Goal: Task Accomplishment & Management: Use online tool/utility

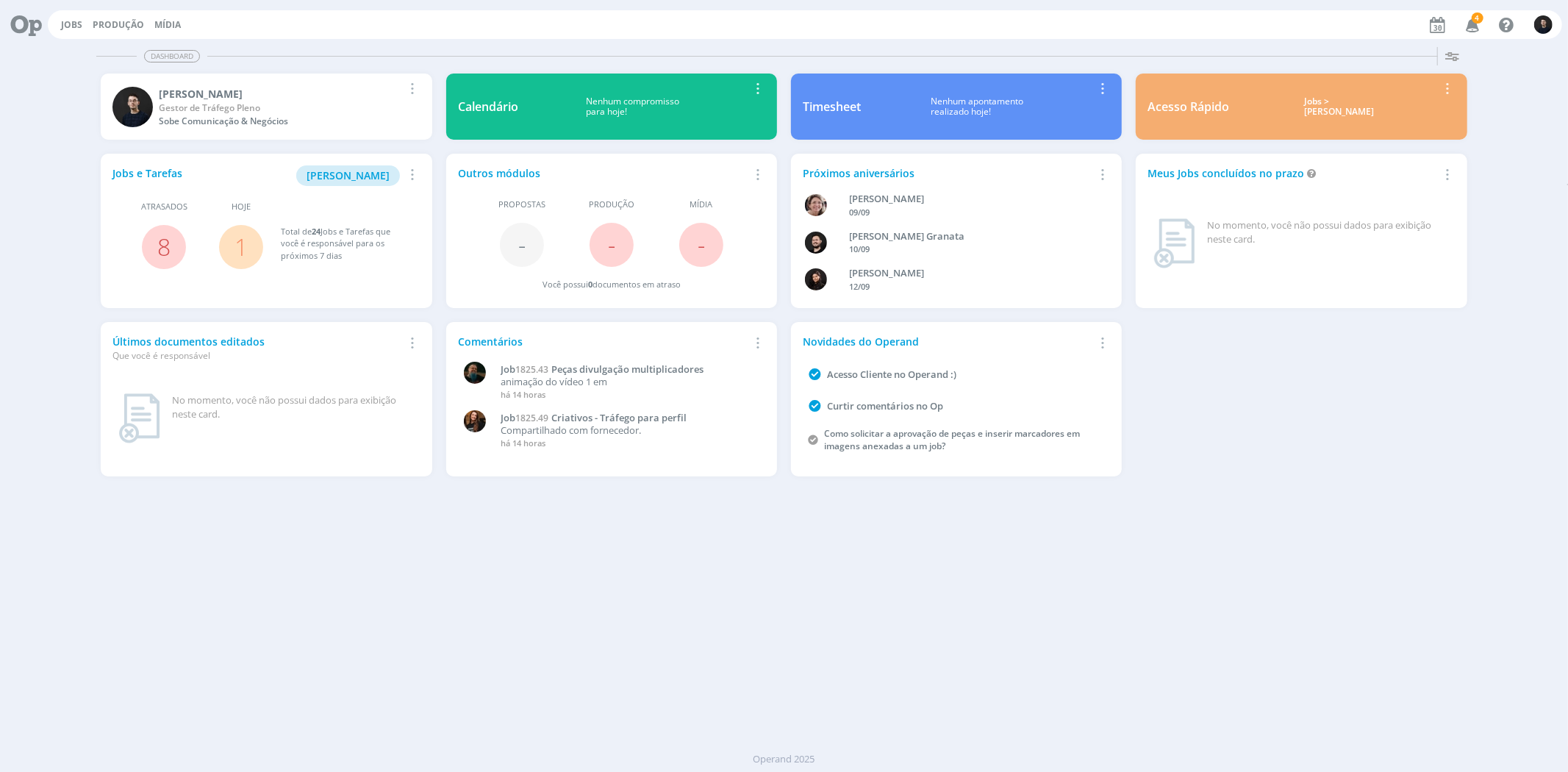
click at [152, 247] on span "8" at bounding box center [163, 247] width 44 height 44
click at [162, 247] on link "8" at bounding box center [163, 247] width 13 height 31
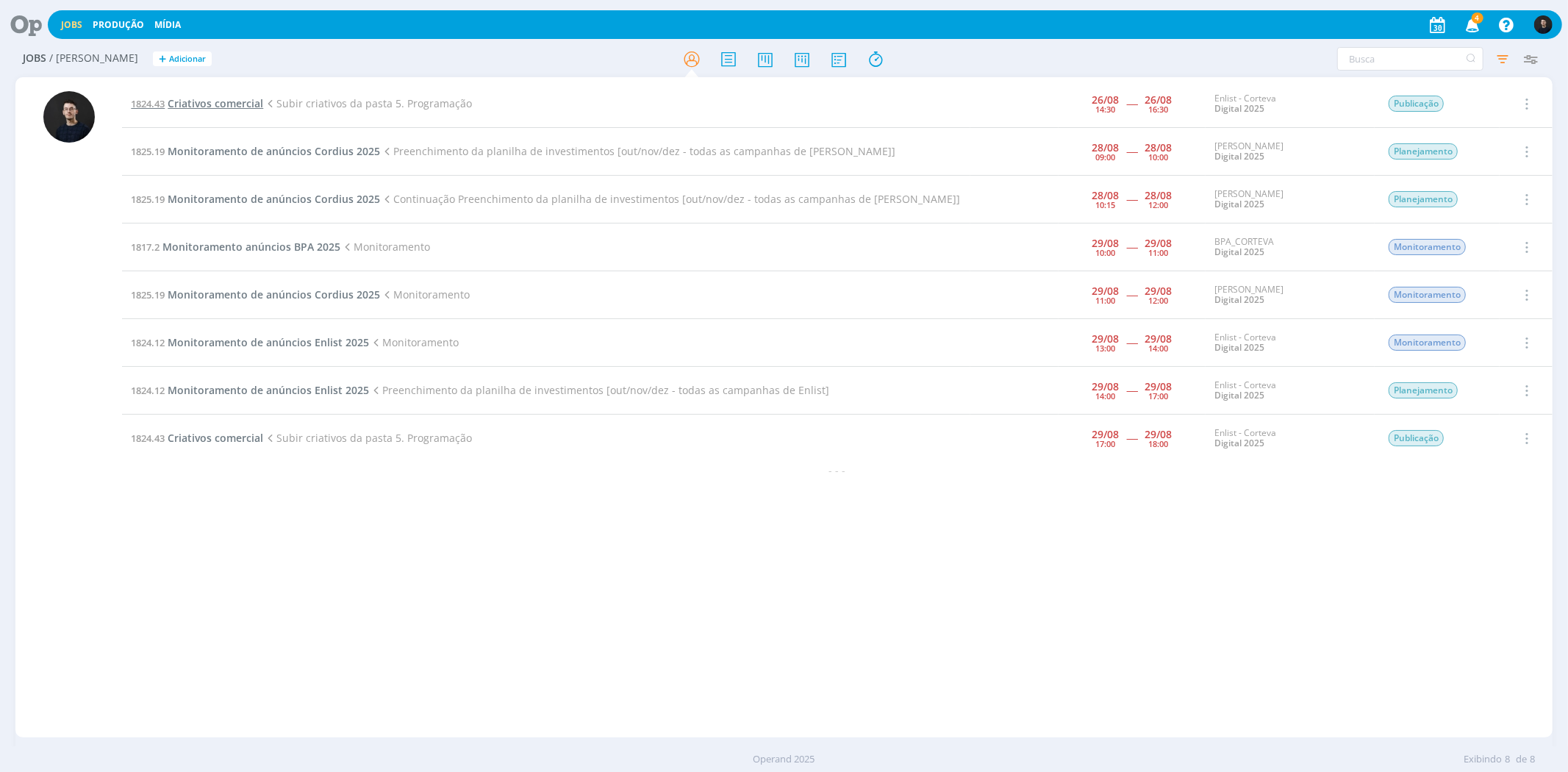
click at [240, 105] on span "Criativos comercial" at bounding box center [215, 103] width 96 height 14
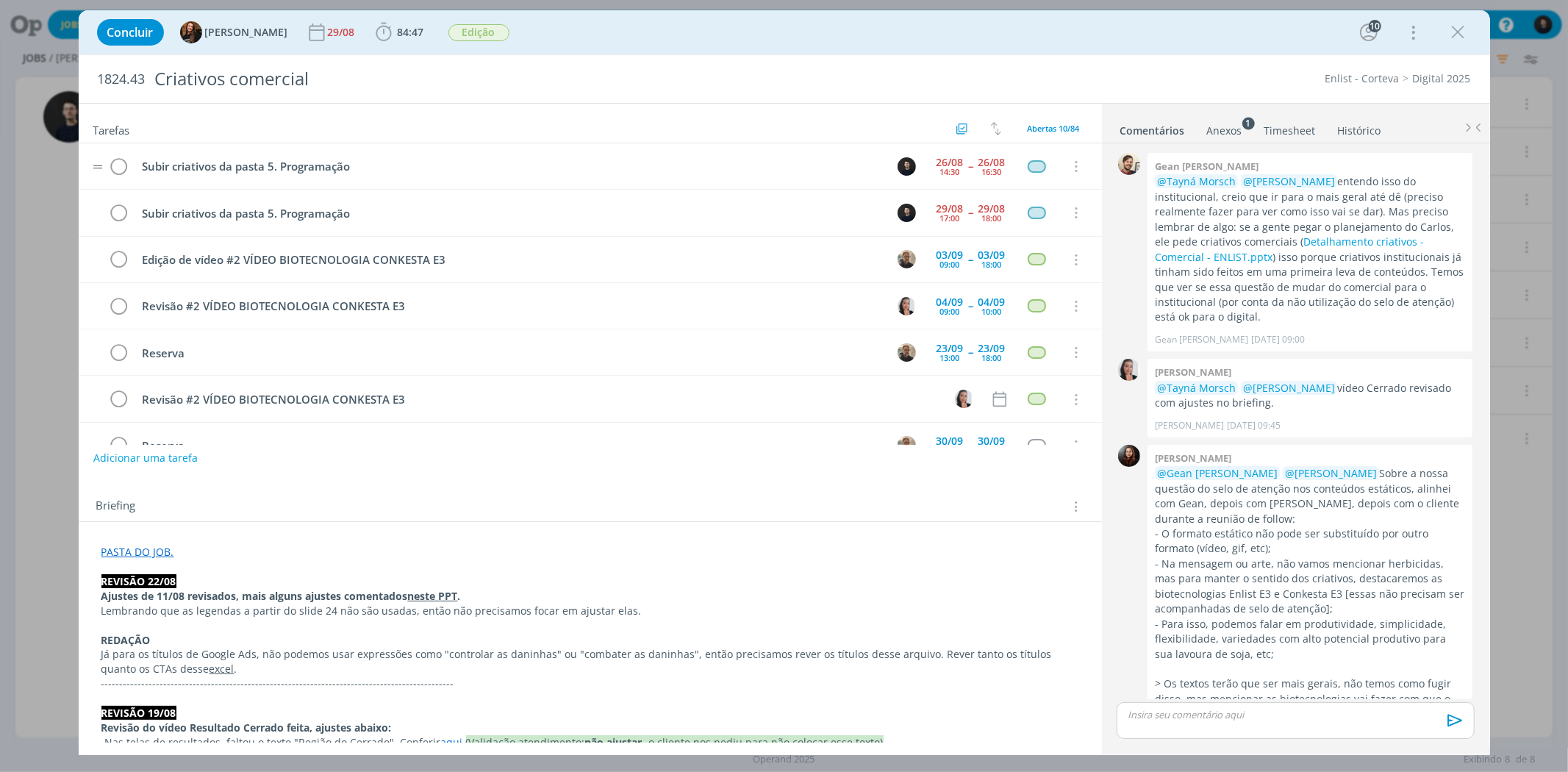
scroll to position [1631, 0]
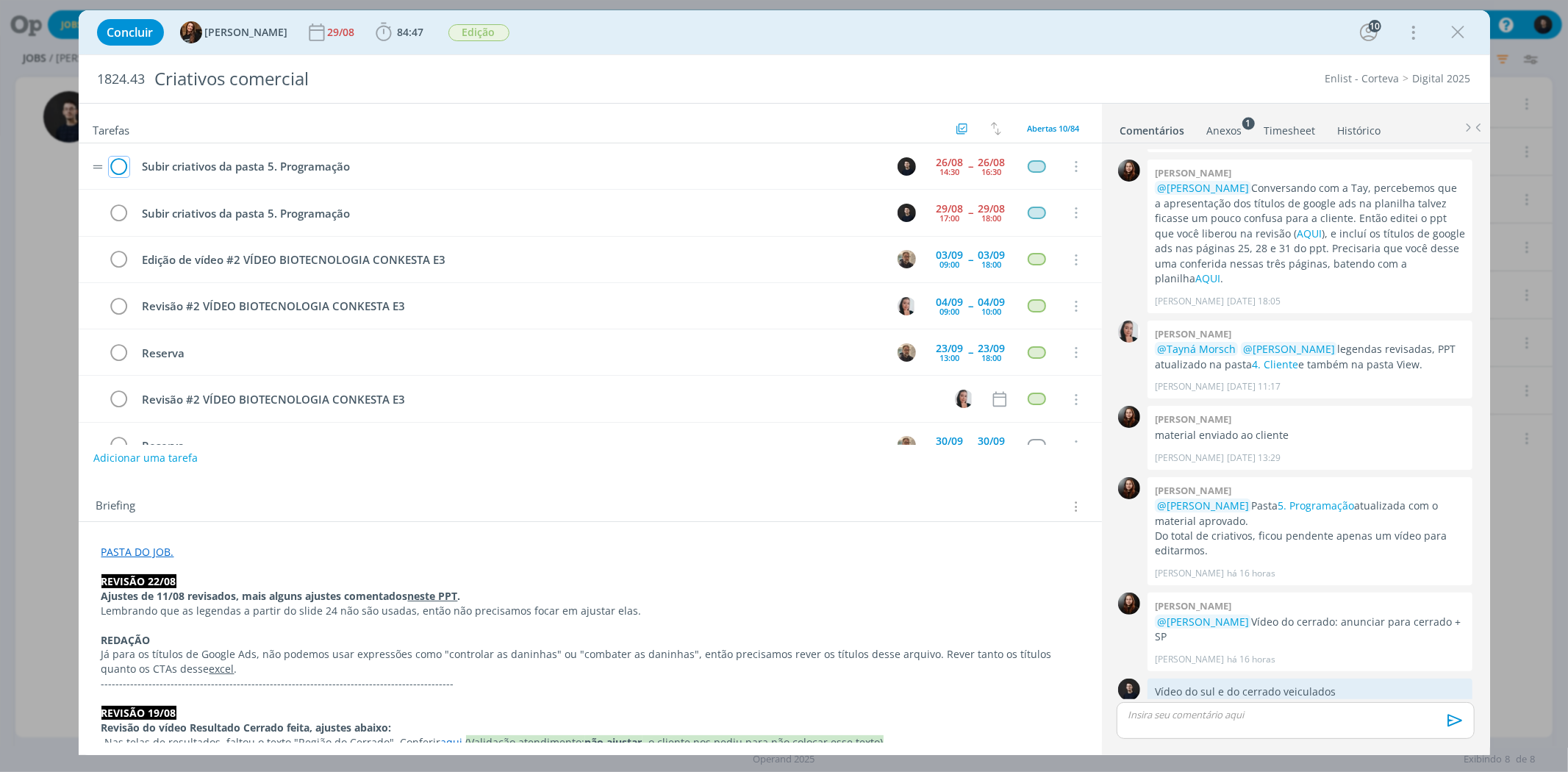
click at [119, 170] on icon "dialog" at bounding box center [119, 167] width 21 height 22
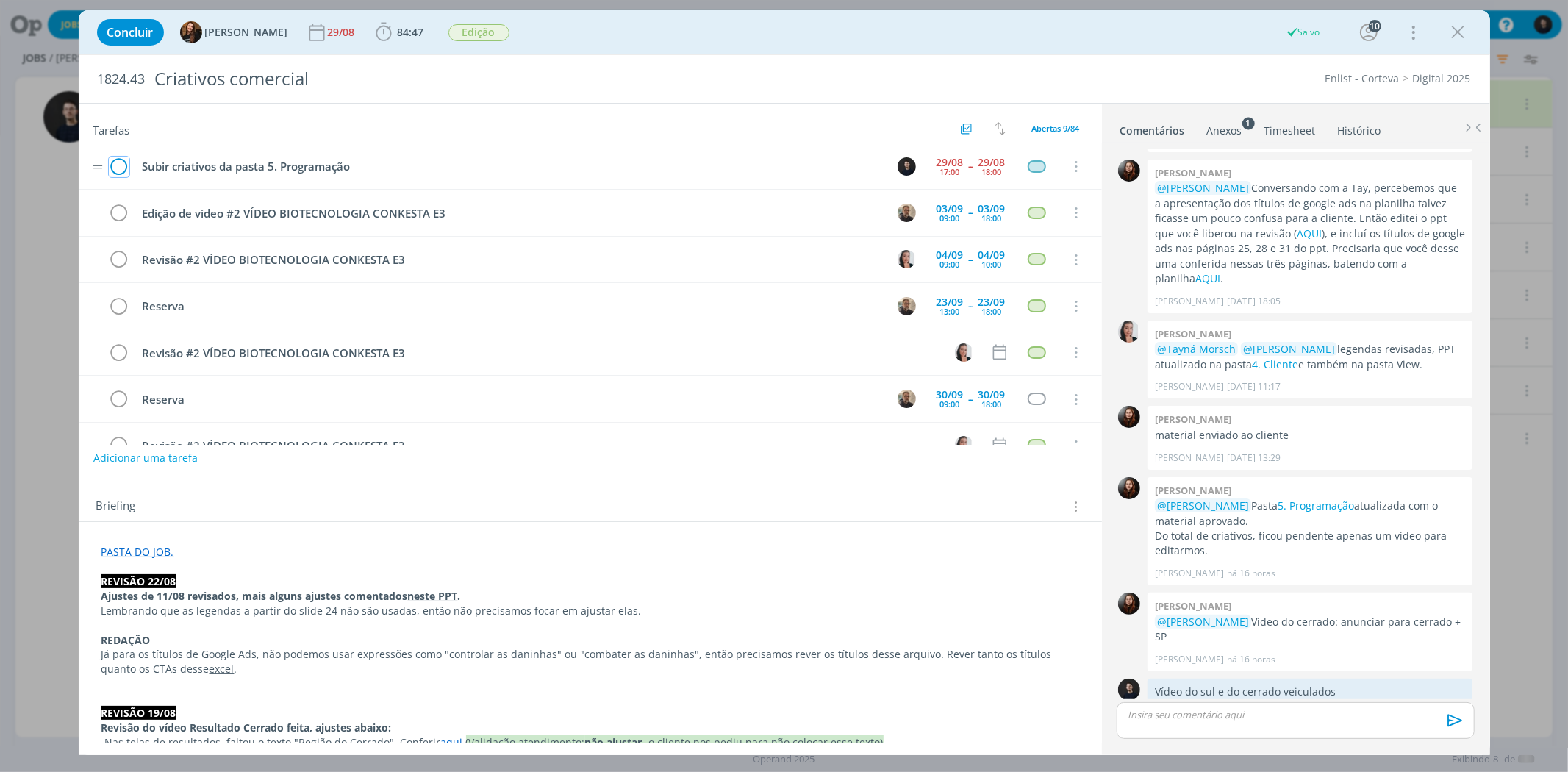
click at [119, 172] on icon "dialog" at bounding box center [119, 167] width 21 height 22
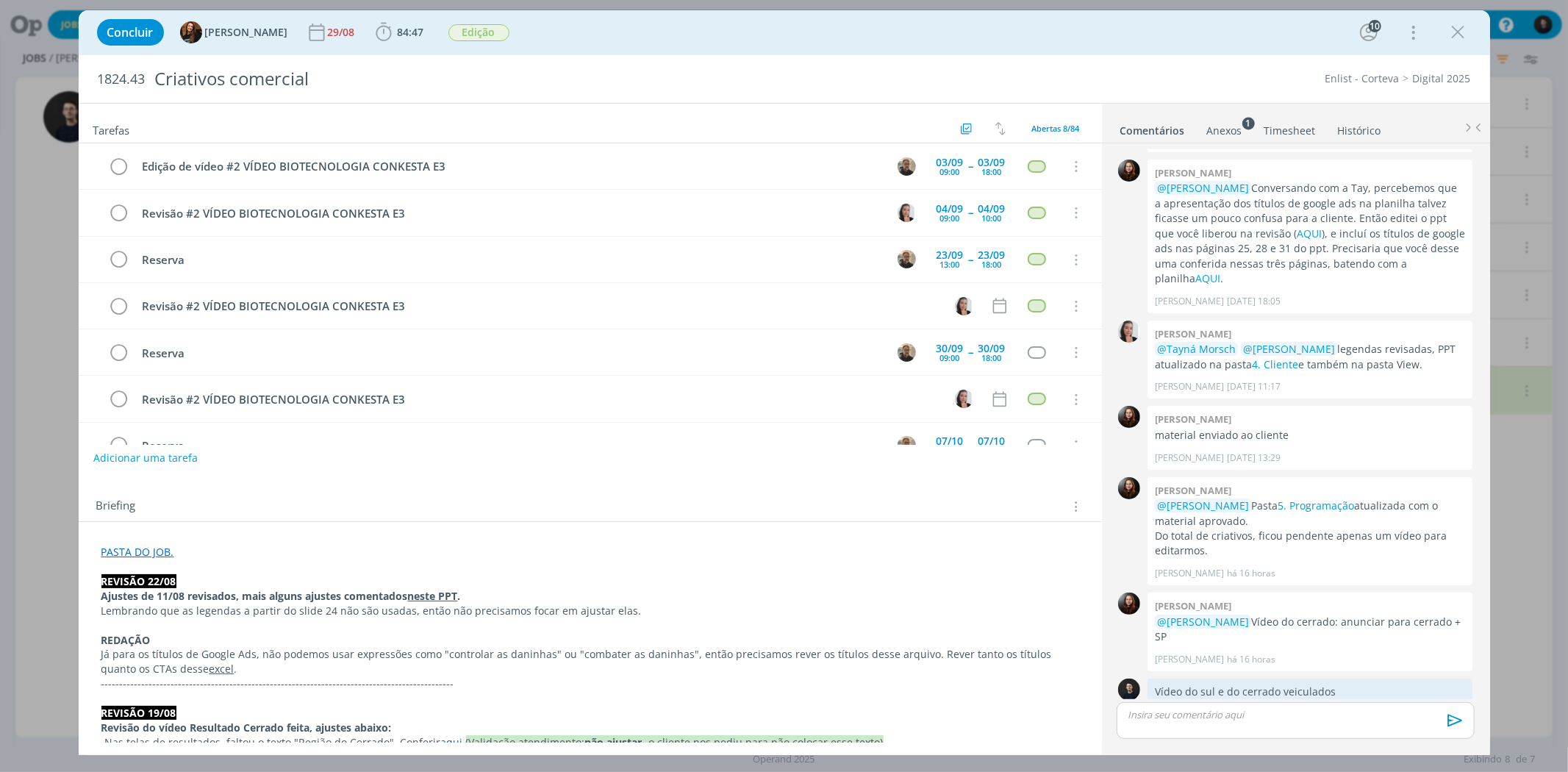
click at [66, 180] on div "Concluir Tayná Morsch 29/08 84:47 Iniciar Apontar Data * [DATE] Horas * 00:00 T…" at bounding box center [784, 386] width 1568 height 772
click at [1462, 30] on icon "dialog" at bounding box center [1459, 32] width 22 height 22
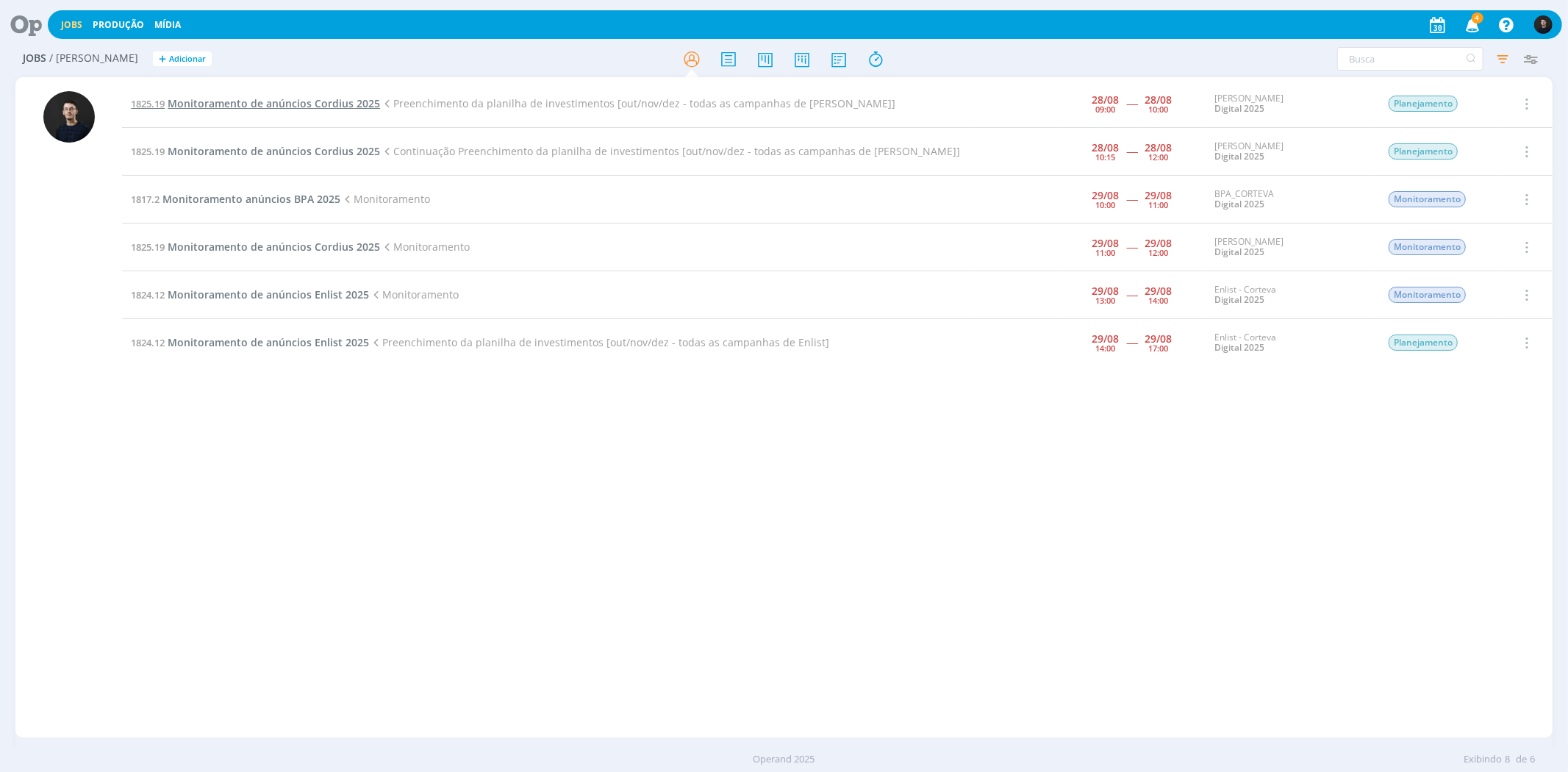
click at [318, 109] on span "Monitoramento de anúncios Cordius 2025" at bounding box center [273, 103] width 213 height 14
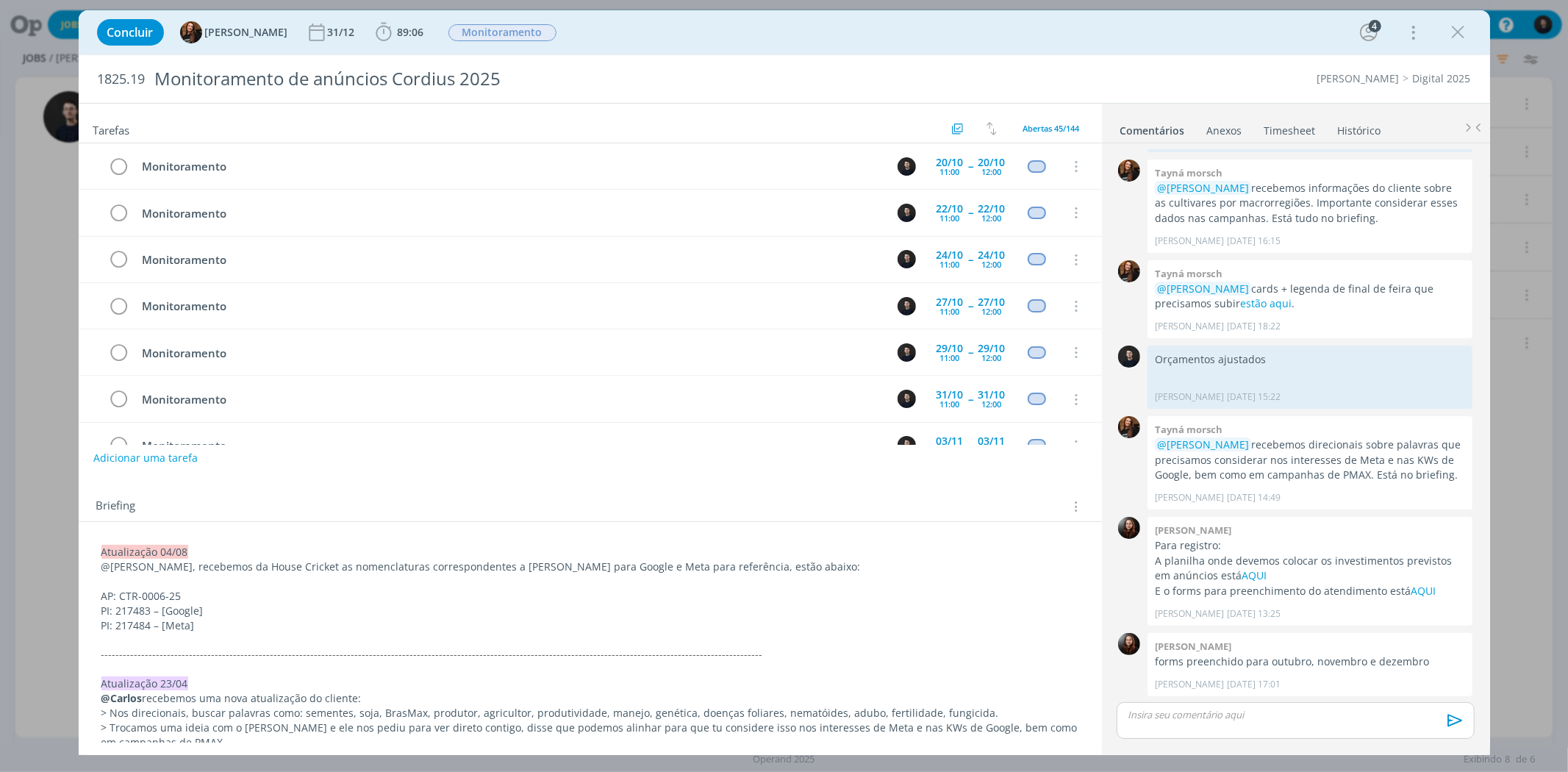
scroll to position [741, 0]
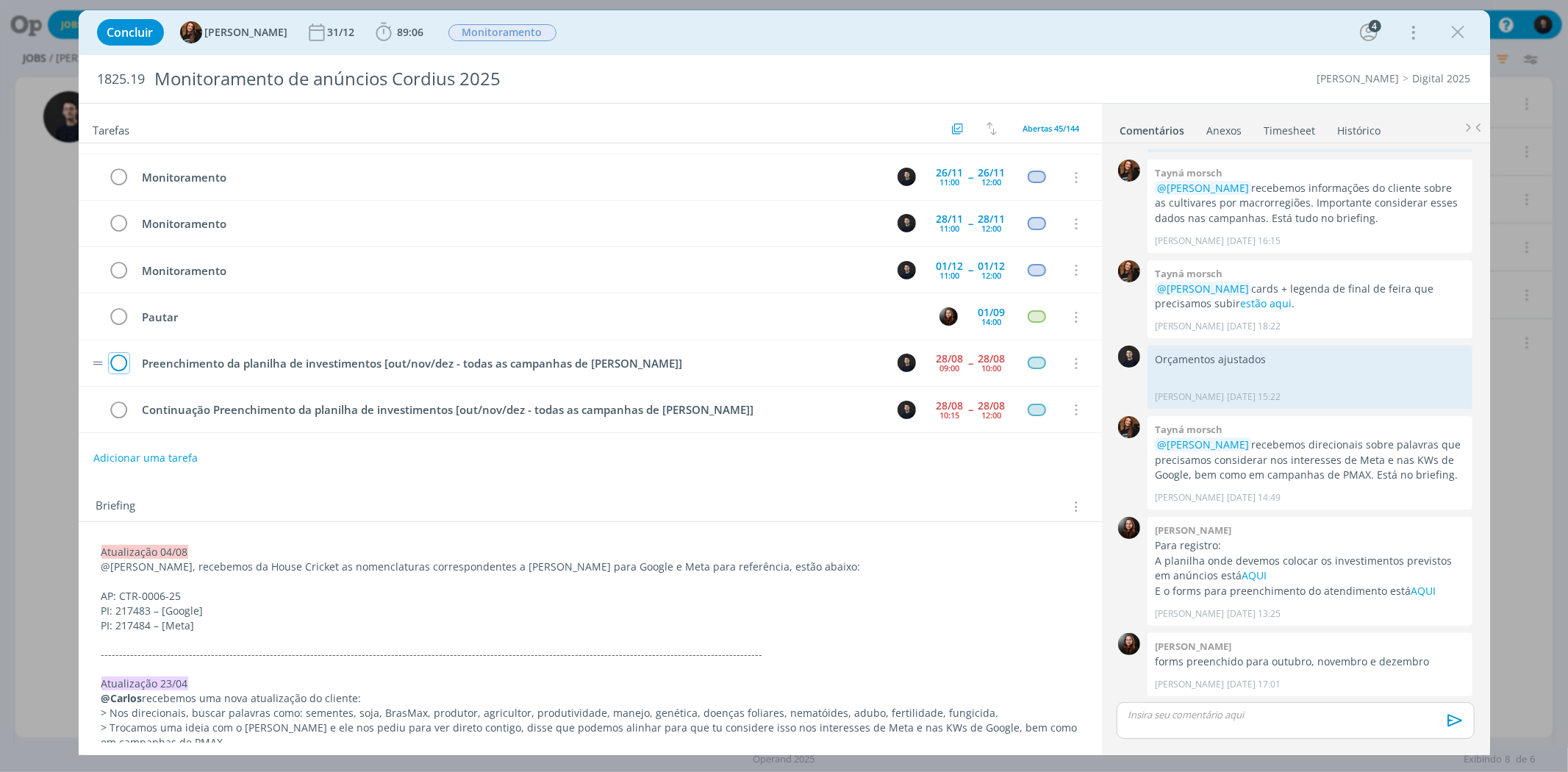
click at [118, 358] on icon "dialog" at bounding box center [119, 364] width 21 height 22
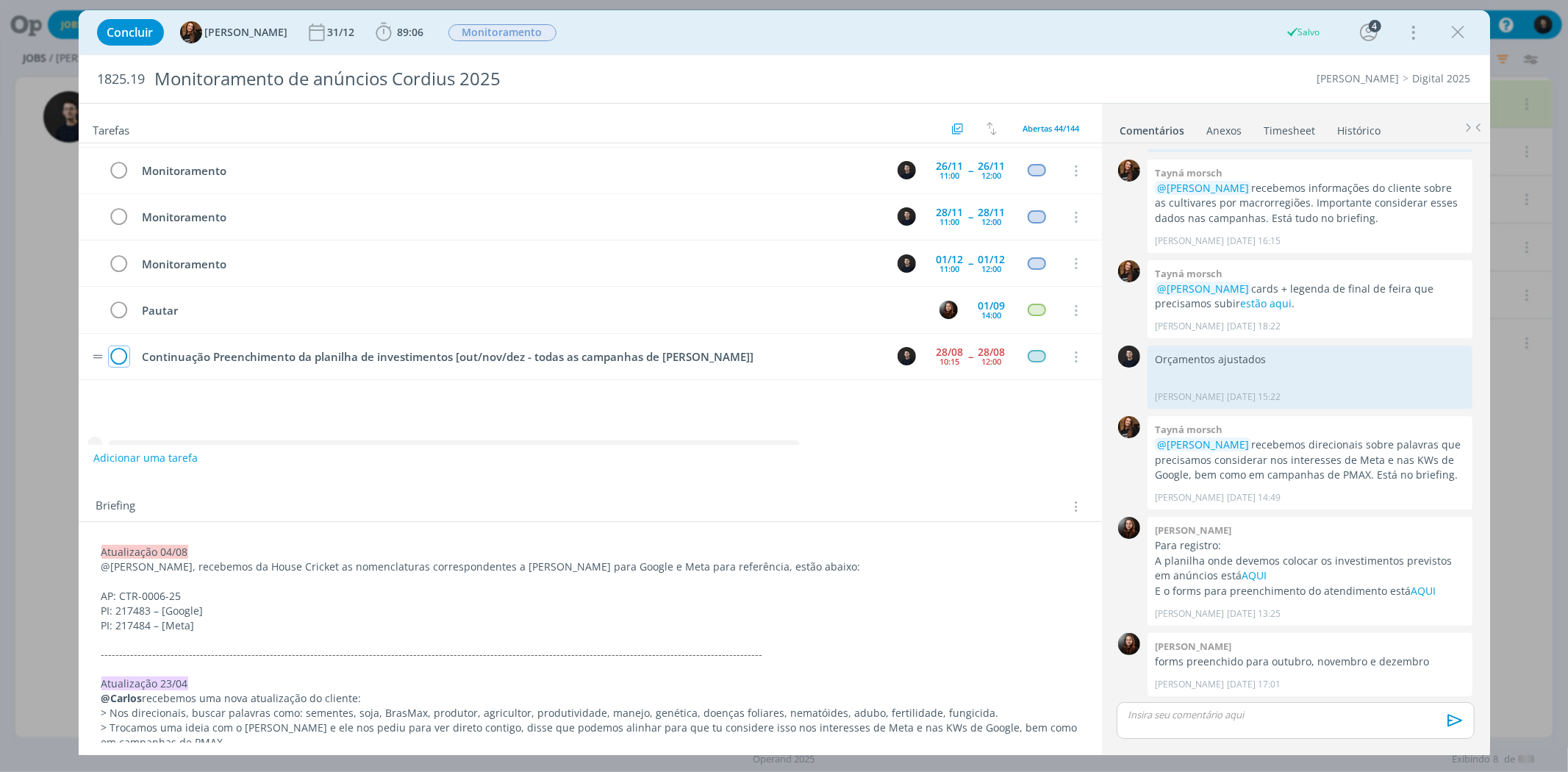
click at [119, 365] on icon "dialog" at bounding box center [119, 357] width 21 height 22
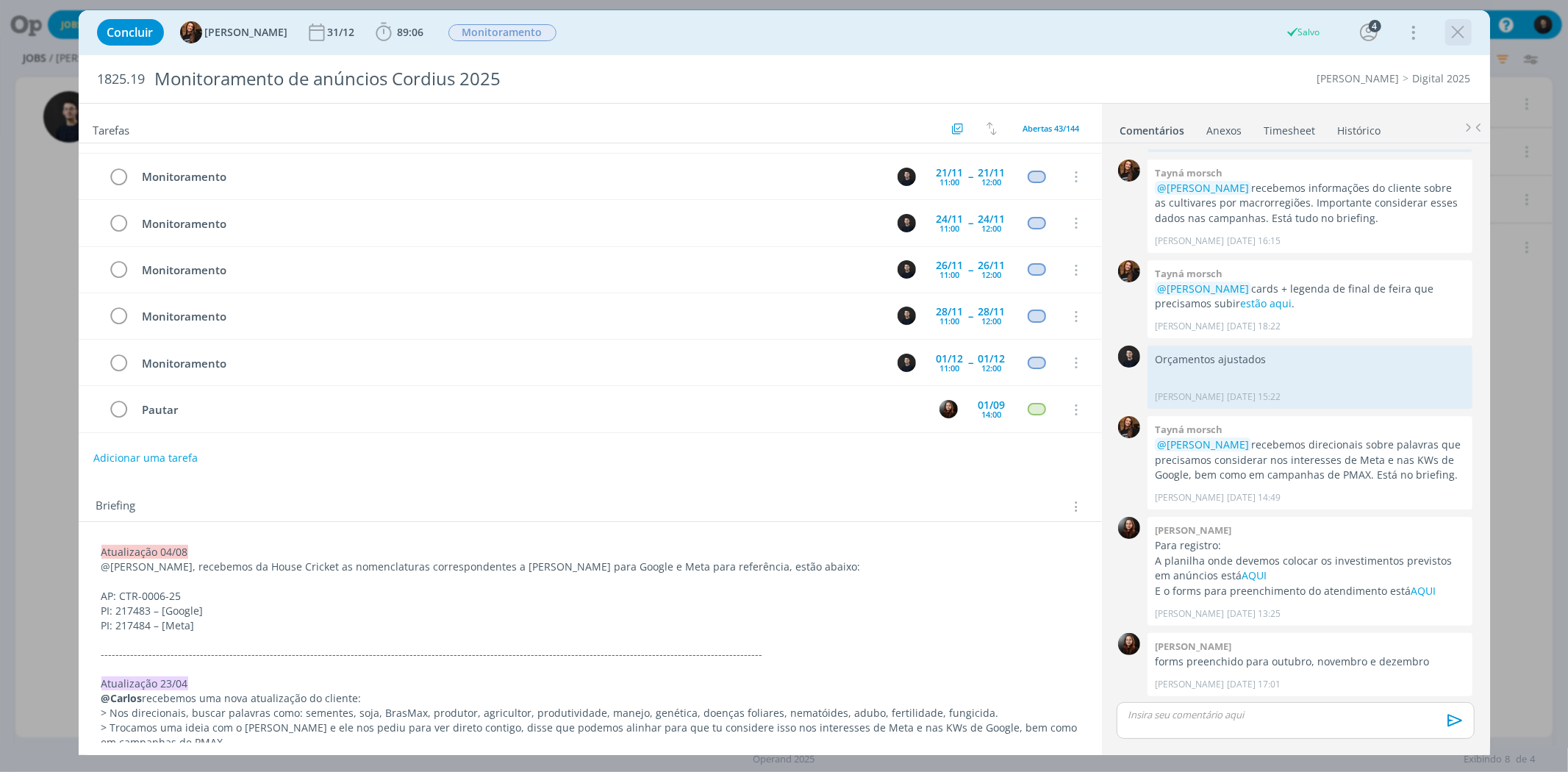
scroll to position [647, 0]
click at [1460, 36] on icon "dialog" at bounding box center [1459, 32] width 22 height 22
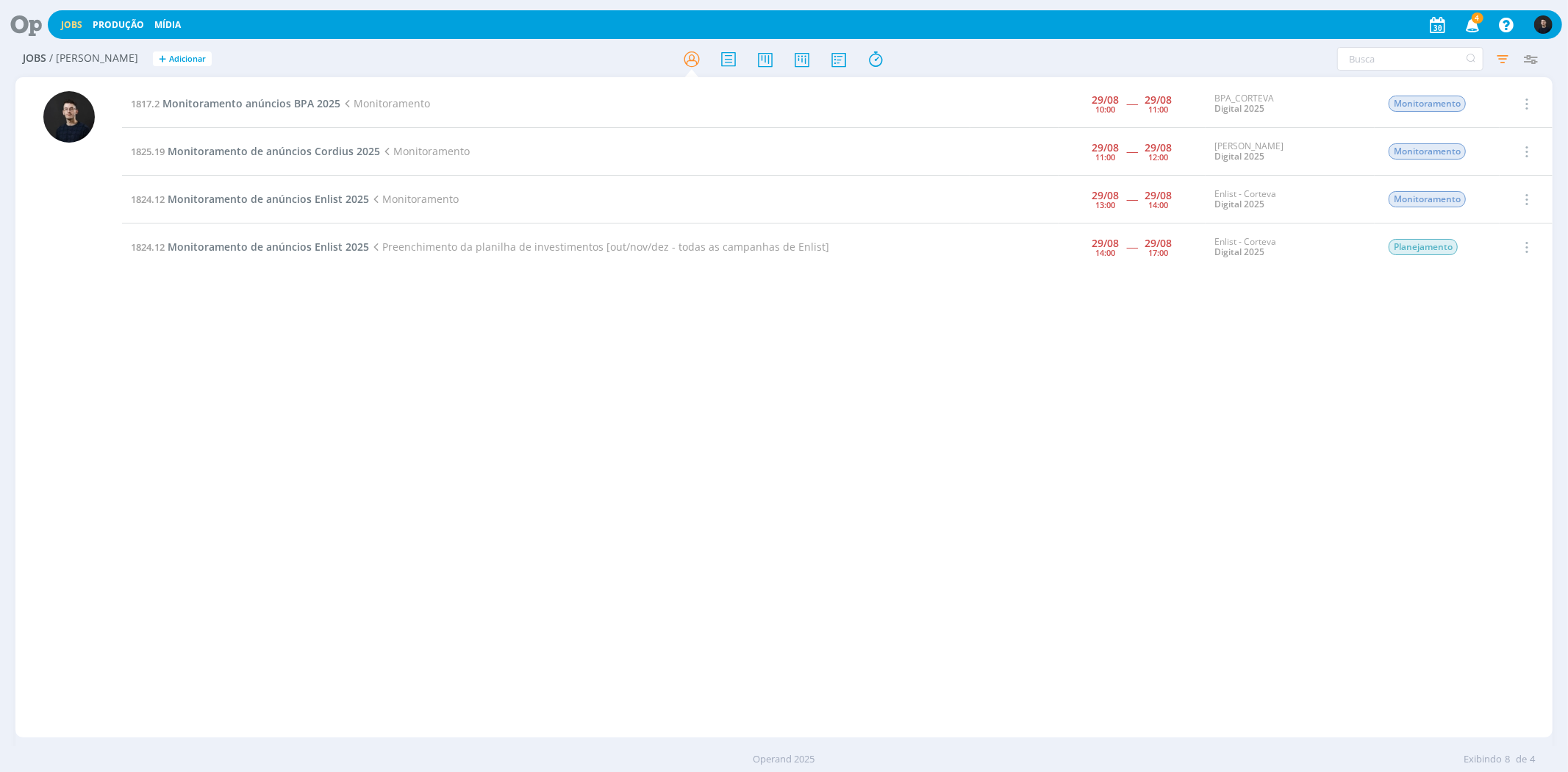
click at [202, 253] on td "1824.12 Monitoramento de anúncios Enlist 2025 Preenchimento da planilha de inve…" at bounding box center [546, 247] width 848 height 48
click at [208, 247] on span "Monitoramento de anúncios Enlist 2025" at bounding box center [268, 247] width 201 height 14
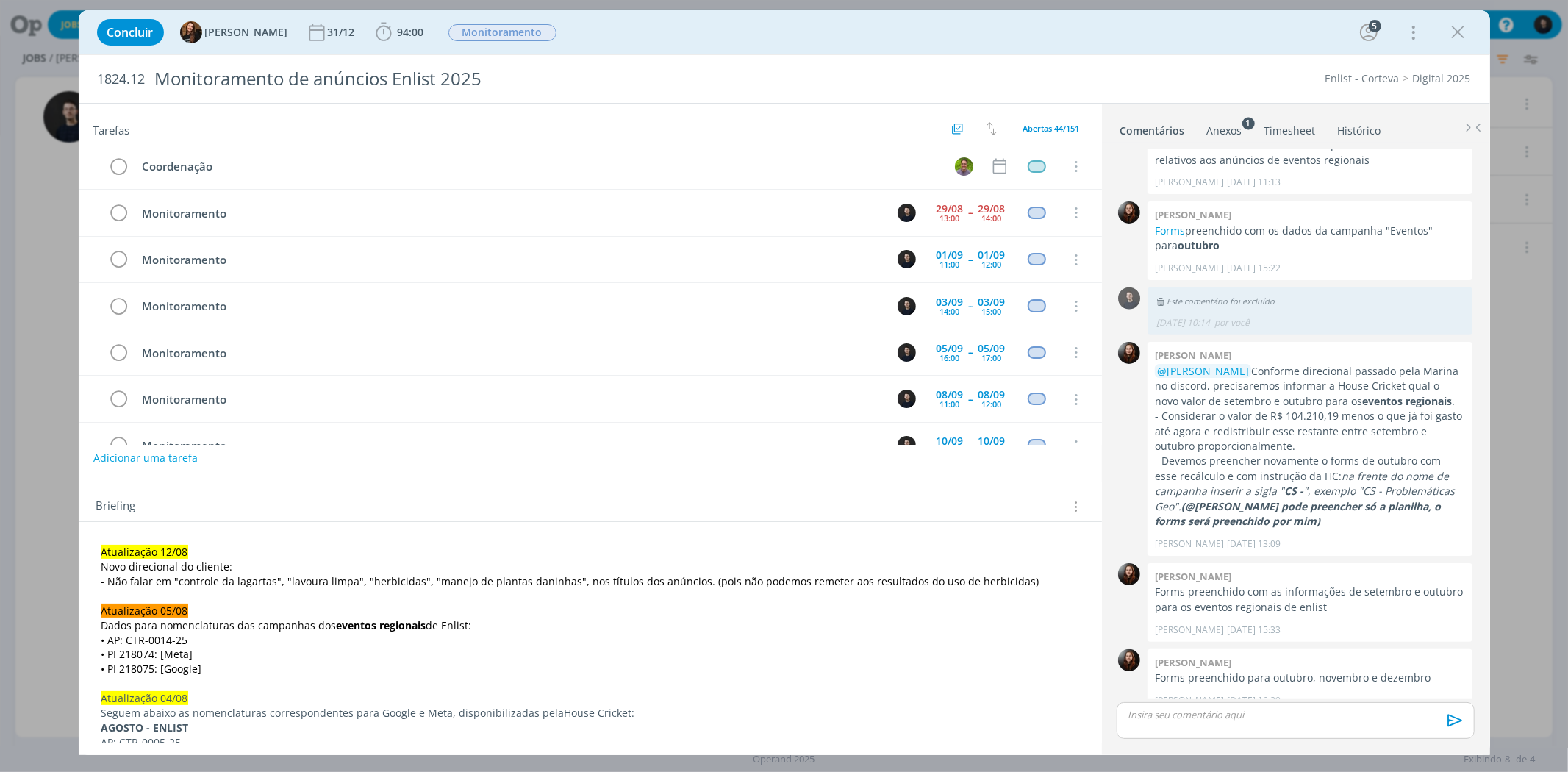
scroll to position [703, 0]
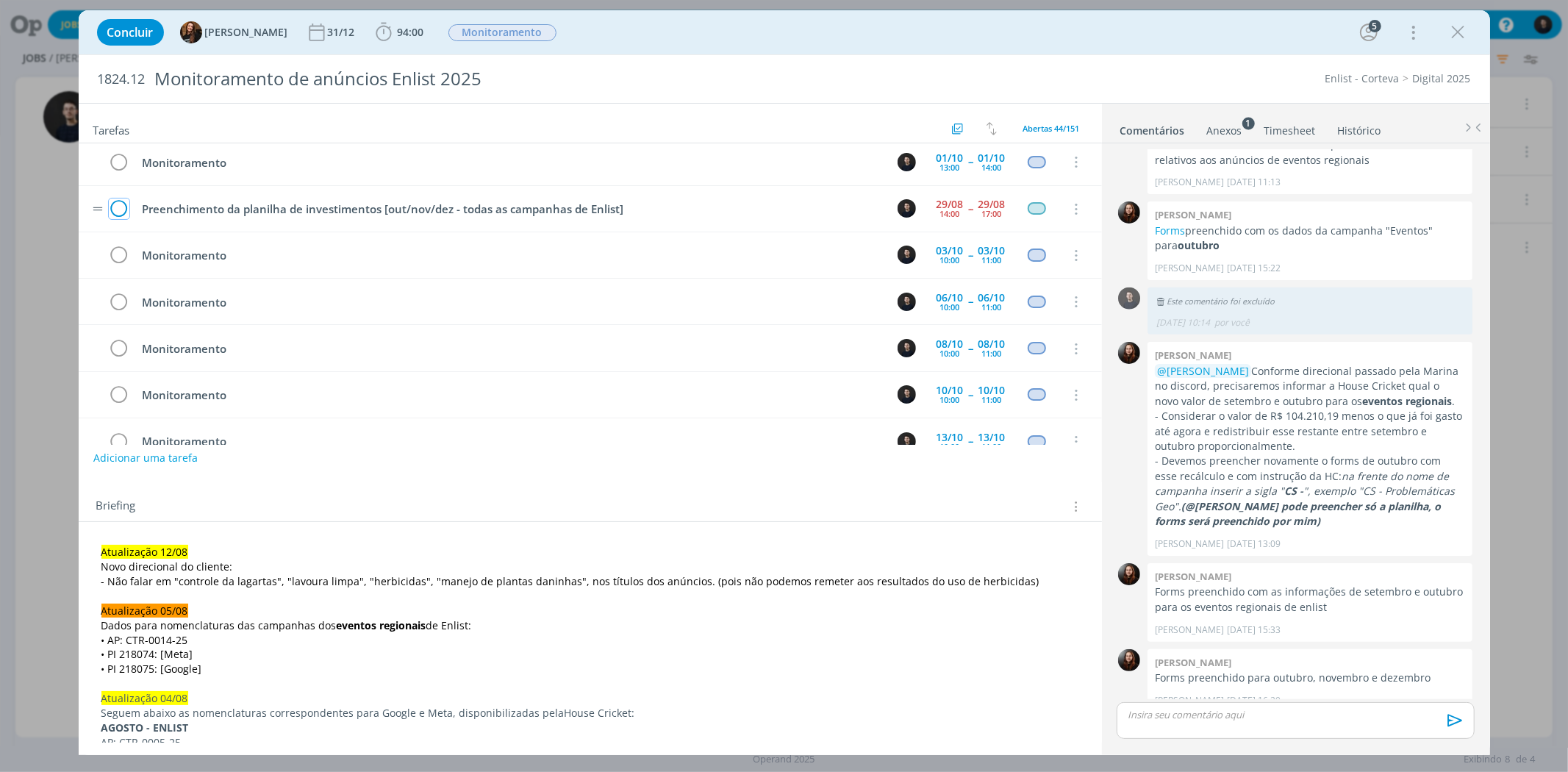
click at [122, 211] on icon "dialog" at bounding box center [119, 209] width 21 height 22
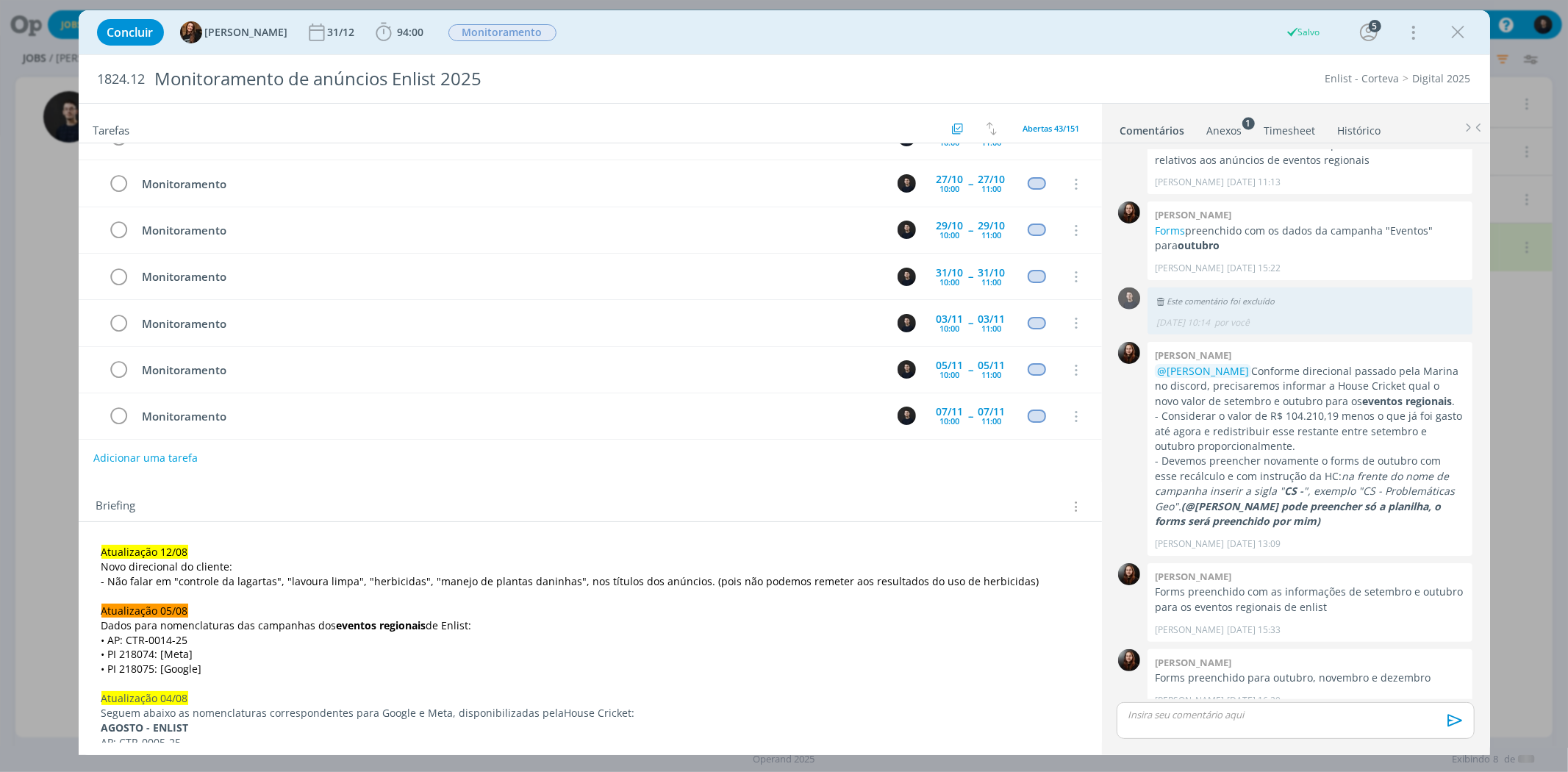
scroll to position [839, 0]
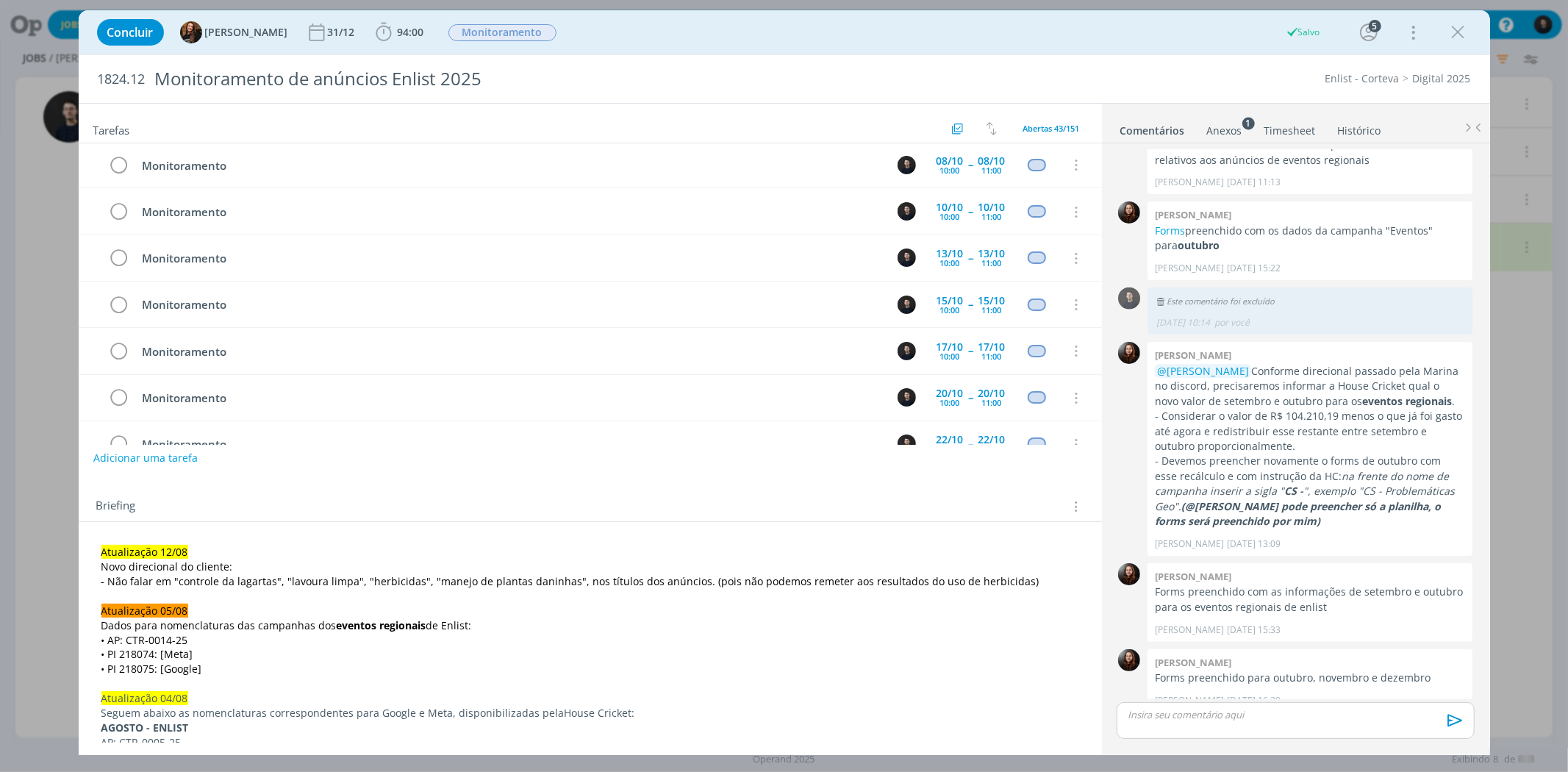
click at [55, 238] on div "Concluir Tayná Morsch 31/12 94:00 Iniciar Apontar Data * [DATE] Horas * 00:00 T…" at bounding box center [784, 386] width 1568 height 772
click at [1463, 30] on icon "dialog" at bounding box center [1459, 32] width 22 height 22
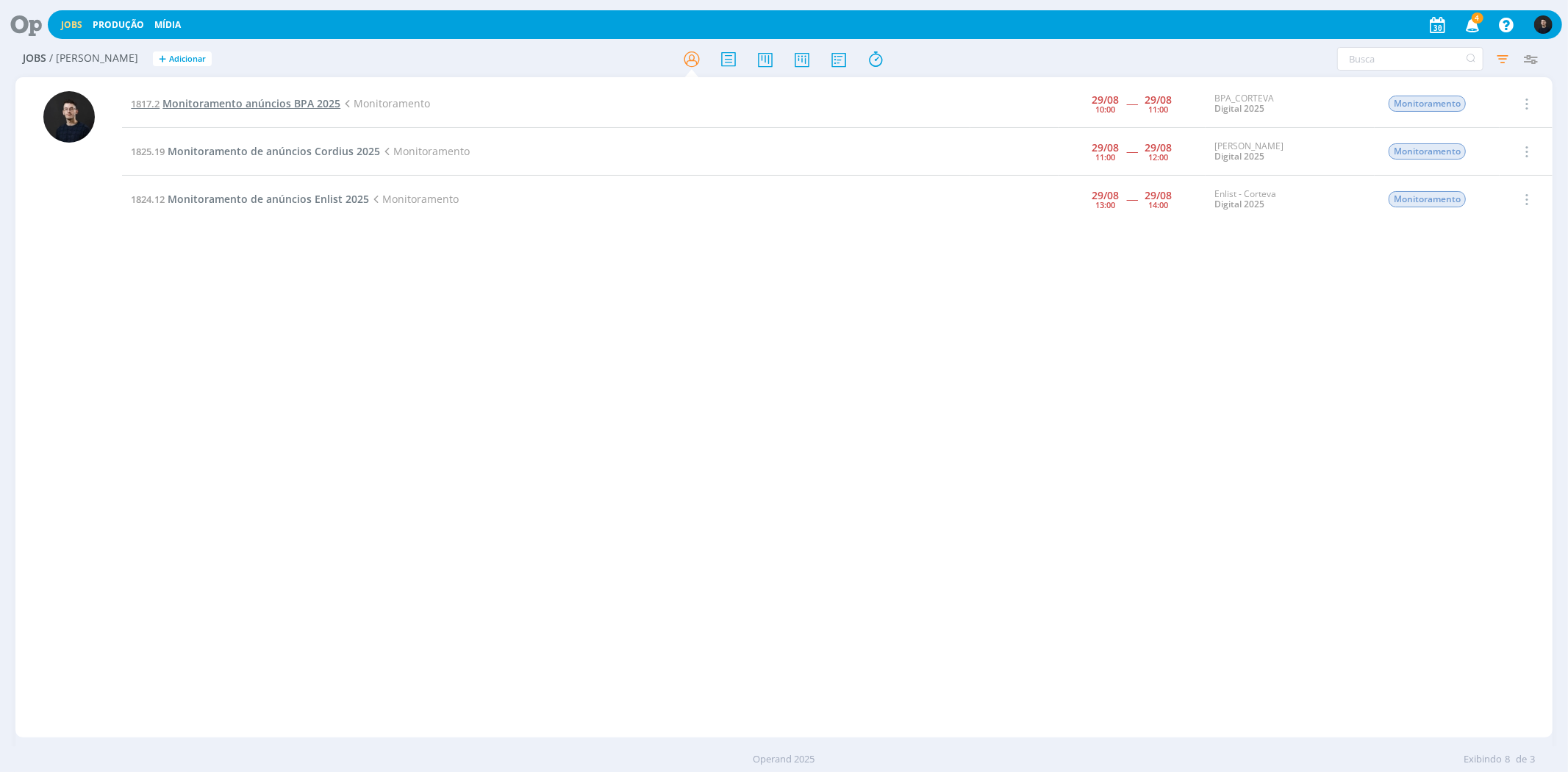
click at [224, 101] on span "Monitoramento anúncios BPA 2025" at bounding box center [251, 103] width 178 height 14
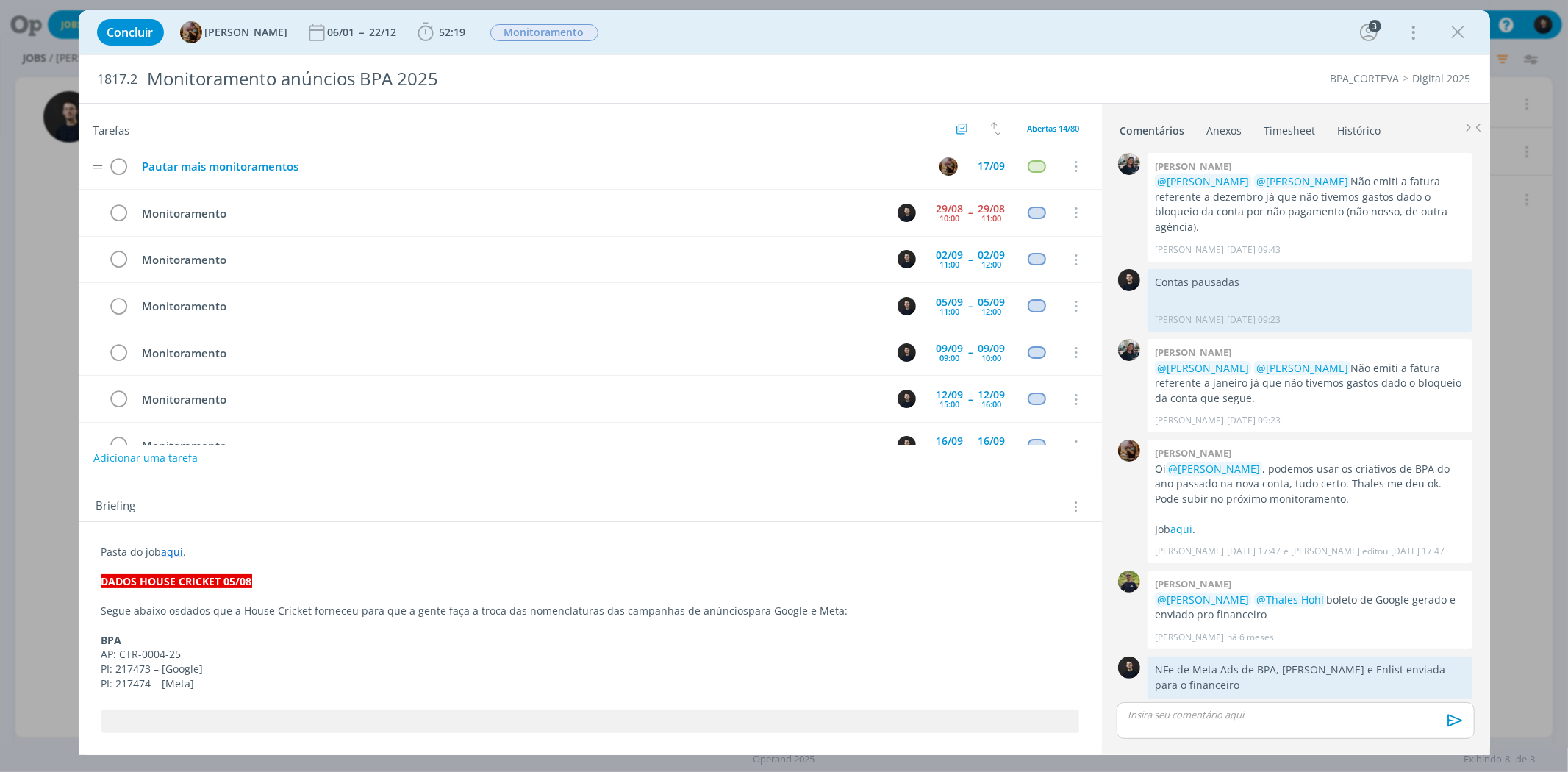
scroll to position [849, 0]
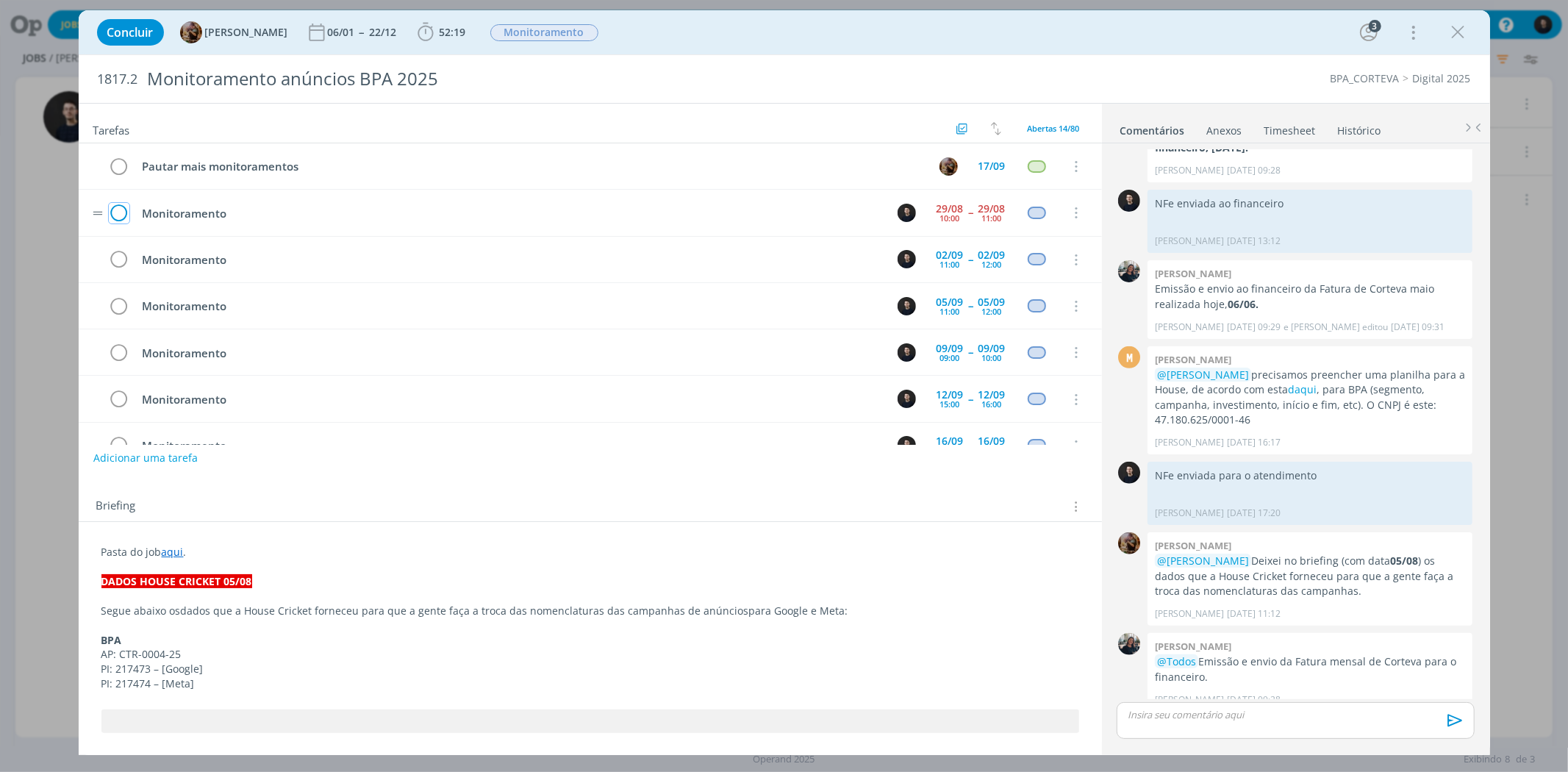
click at [128, 219] on icon "dialog" at bounding box center [119, 213] width 21 height 22
click at [1463, 33] on icon "dialog" at bounding box center [1459, 32] width 22 height 22
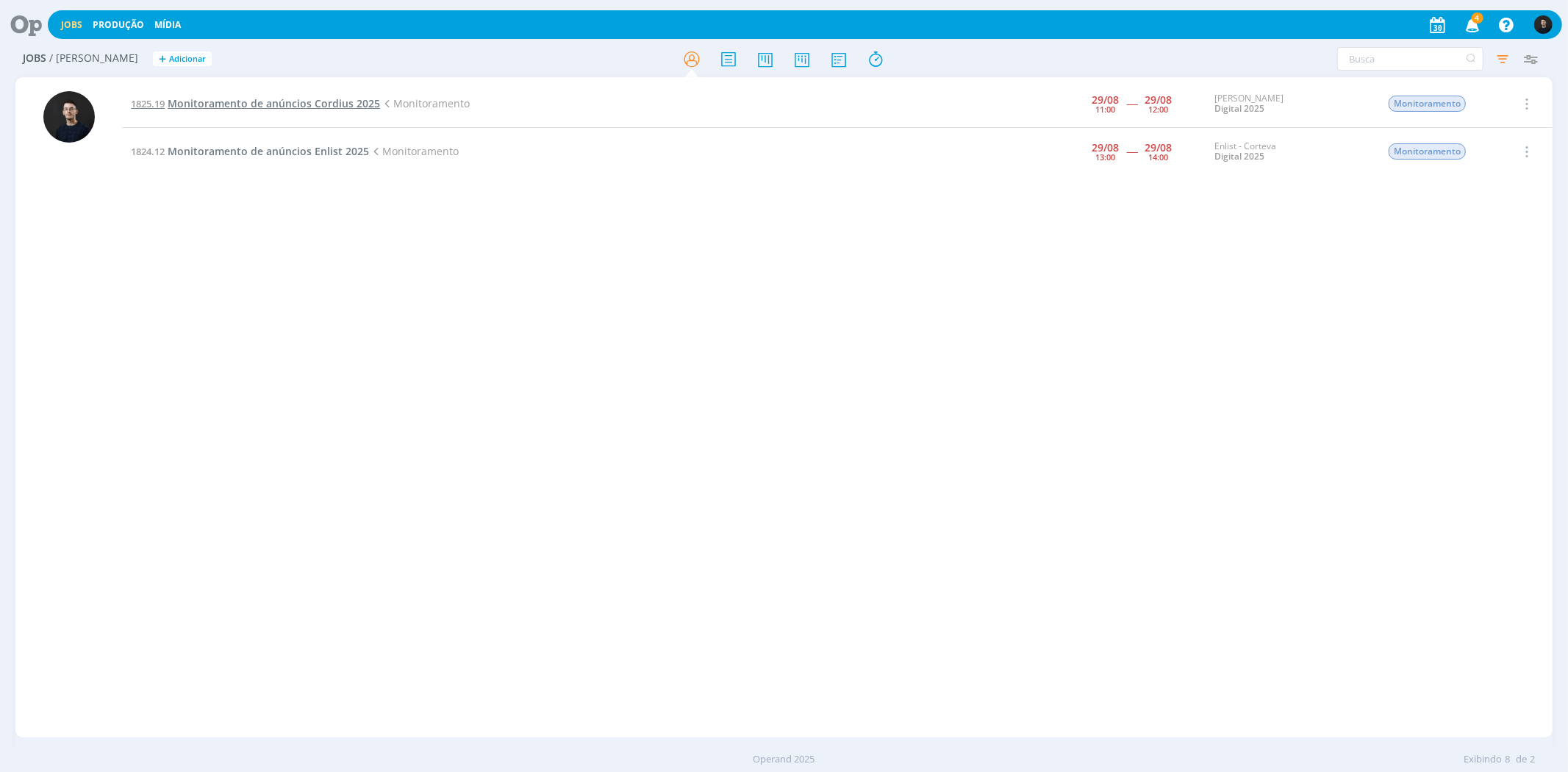
click at [244, 100] on span "Monitoramento de anúncios Cordius 2025" at bounding box center [273, 103] width 213 height 14
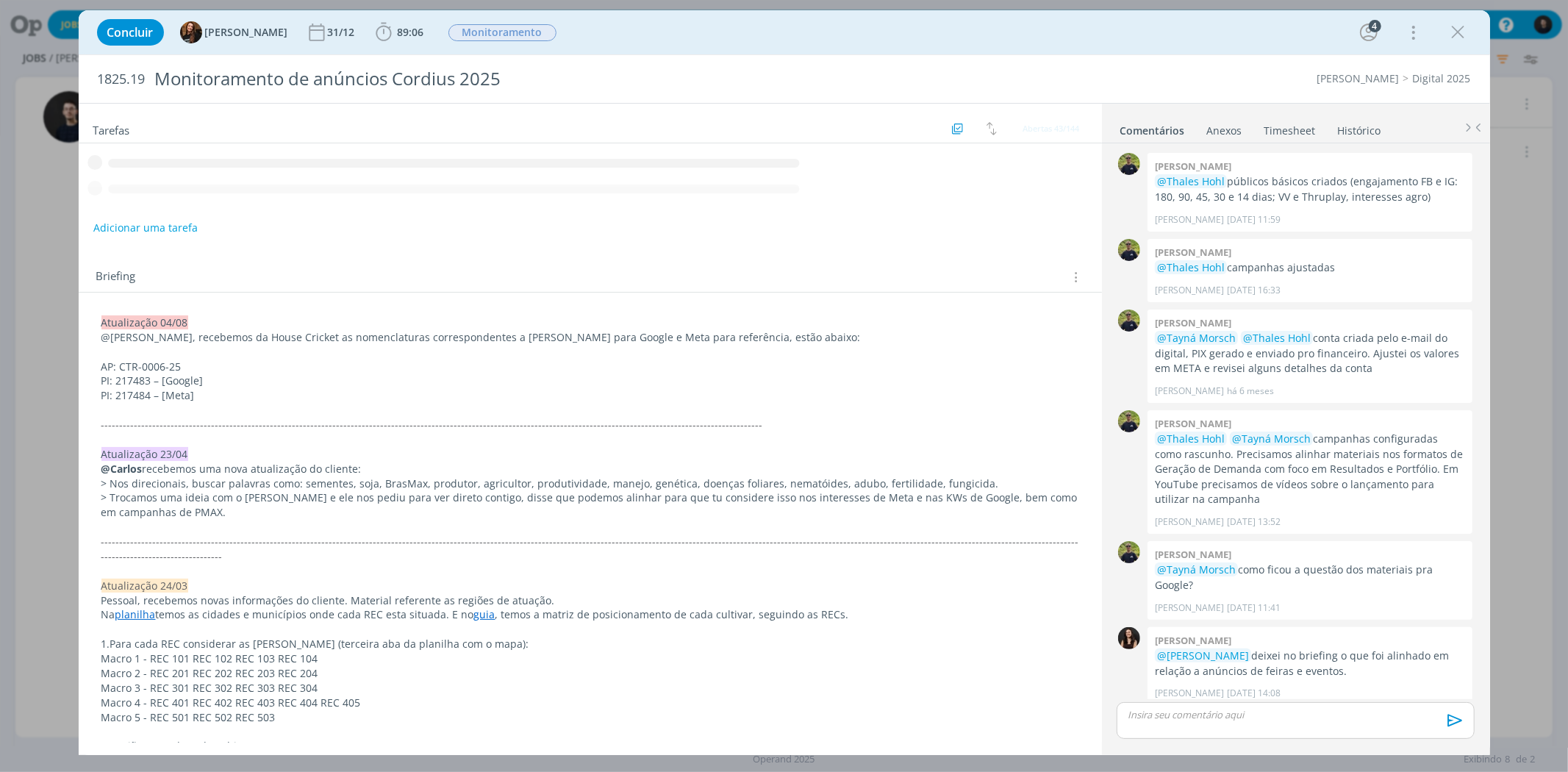
scroll to position [609, 0]
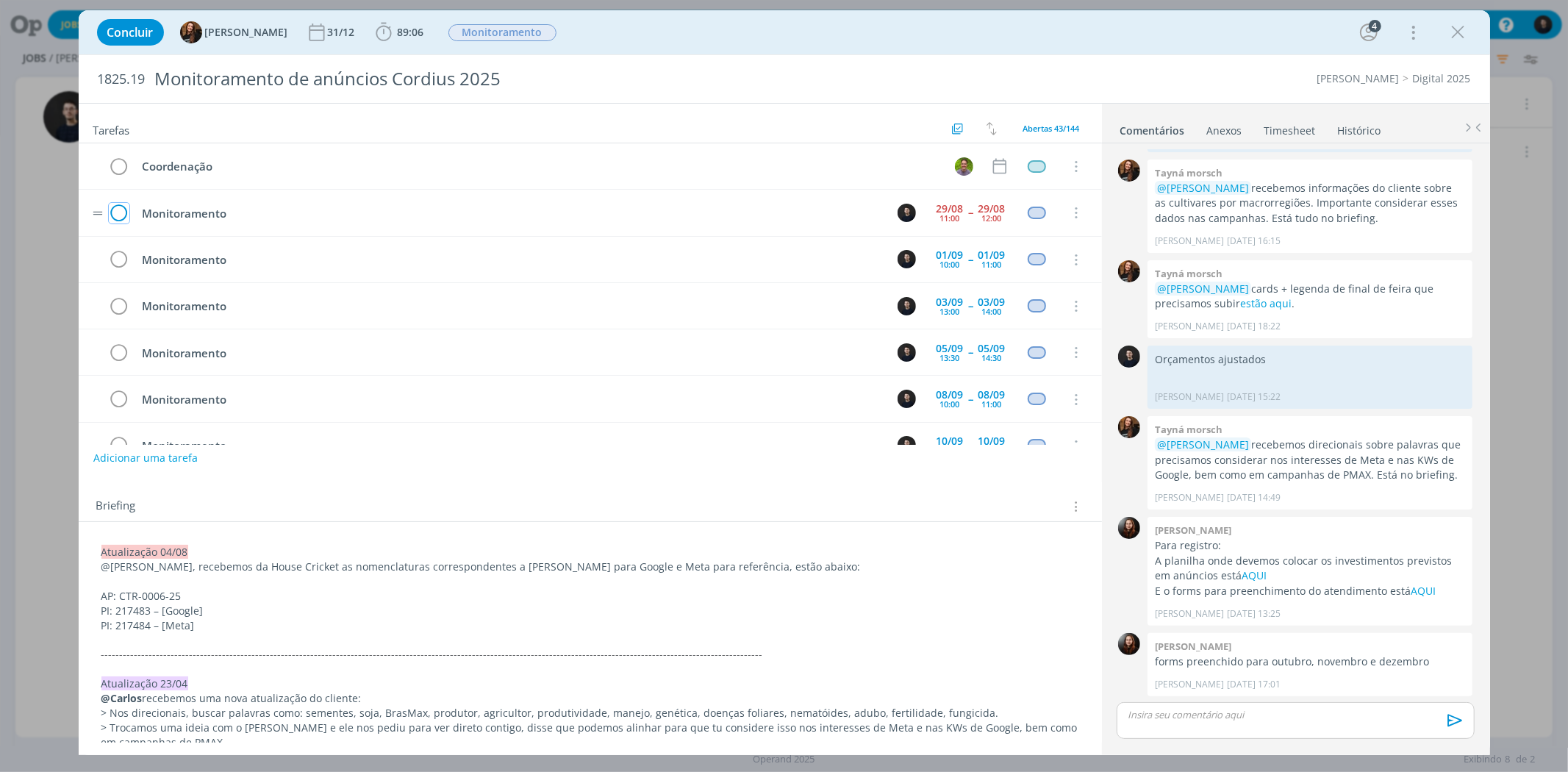
click at [121, 209] on icon "dialog" at bounding box center [119, 213] width 21 height 22
click at [1458, 33] on icon "dialog" at bounding box center [1459, 32] width 22 height 22
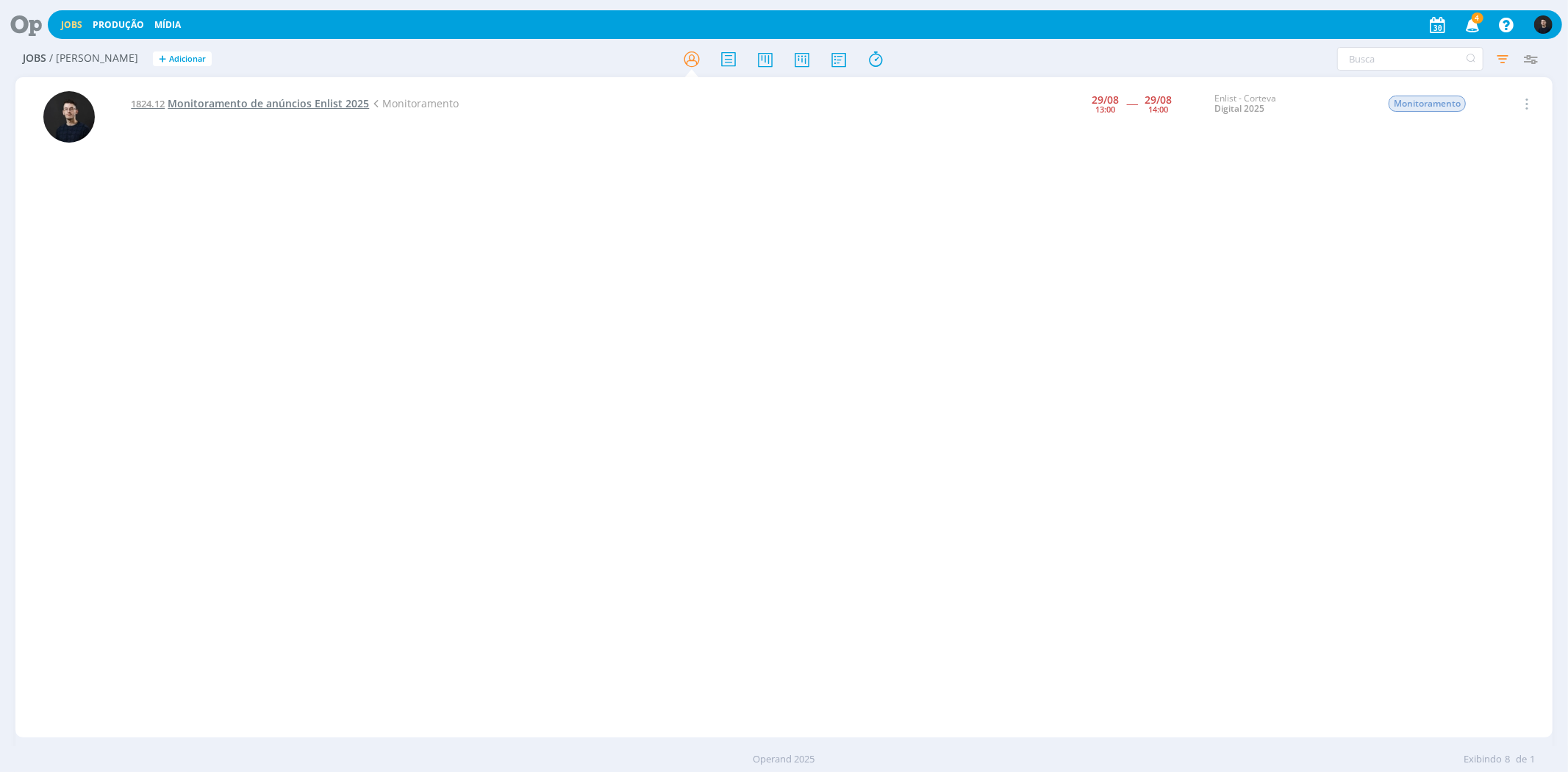
click at [342, 108] on span "Monitoramento de anúncios Enlist 2025" at bounding box center [268, 103] width 201 height 14
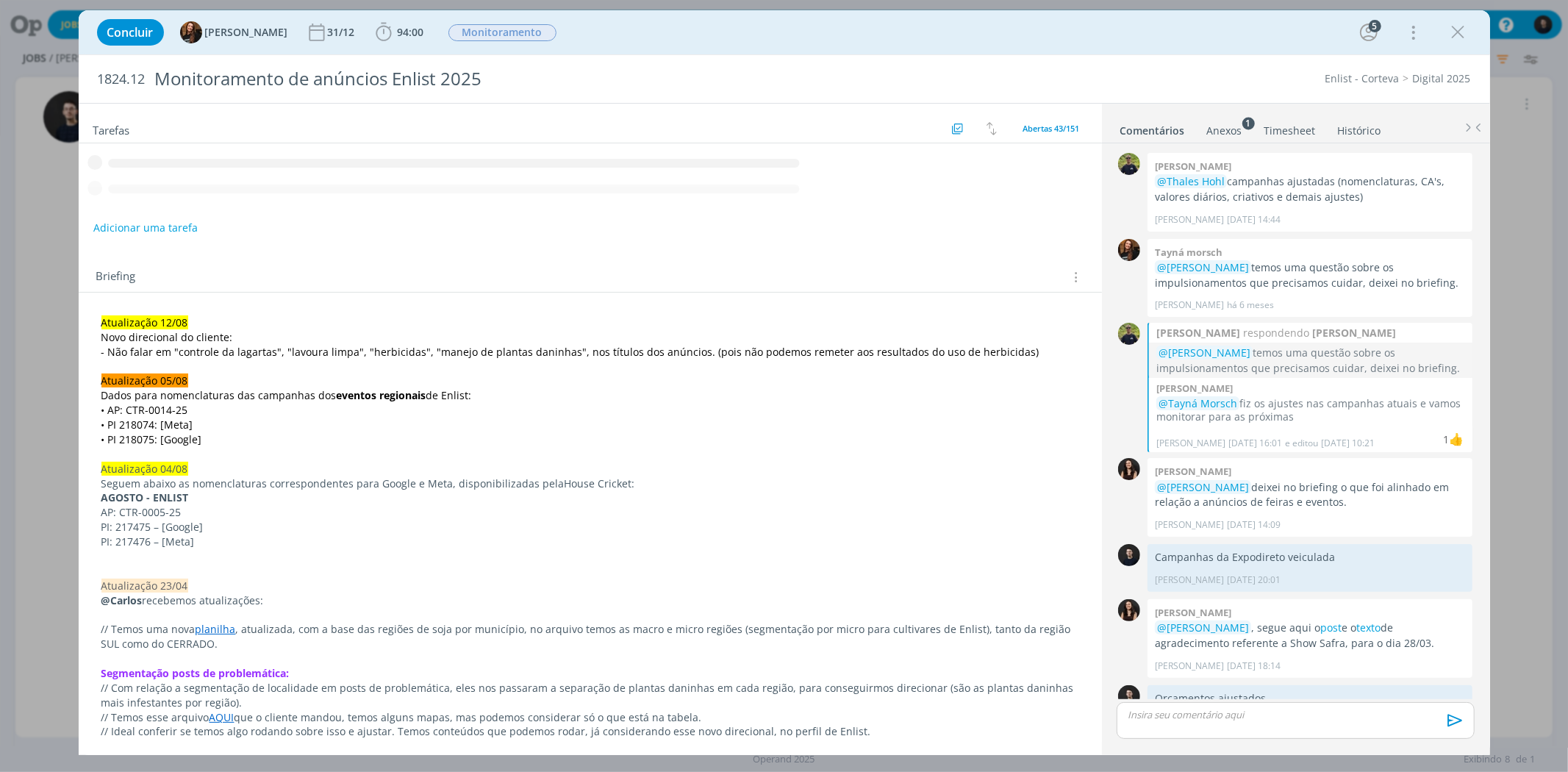
scroll to position [1254, 0]
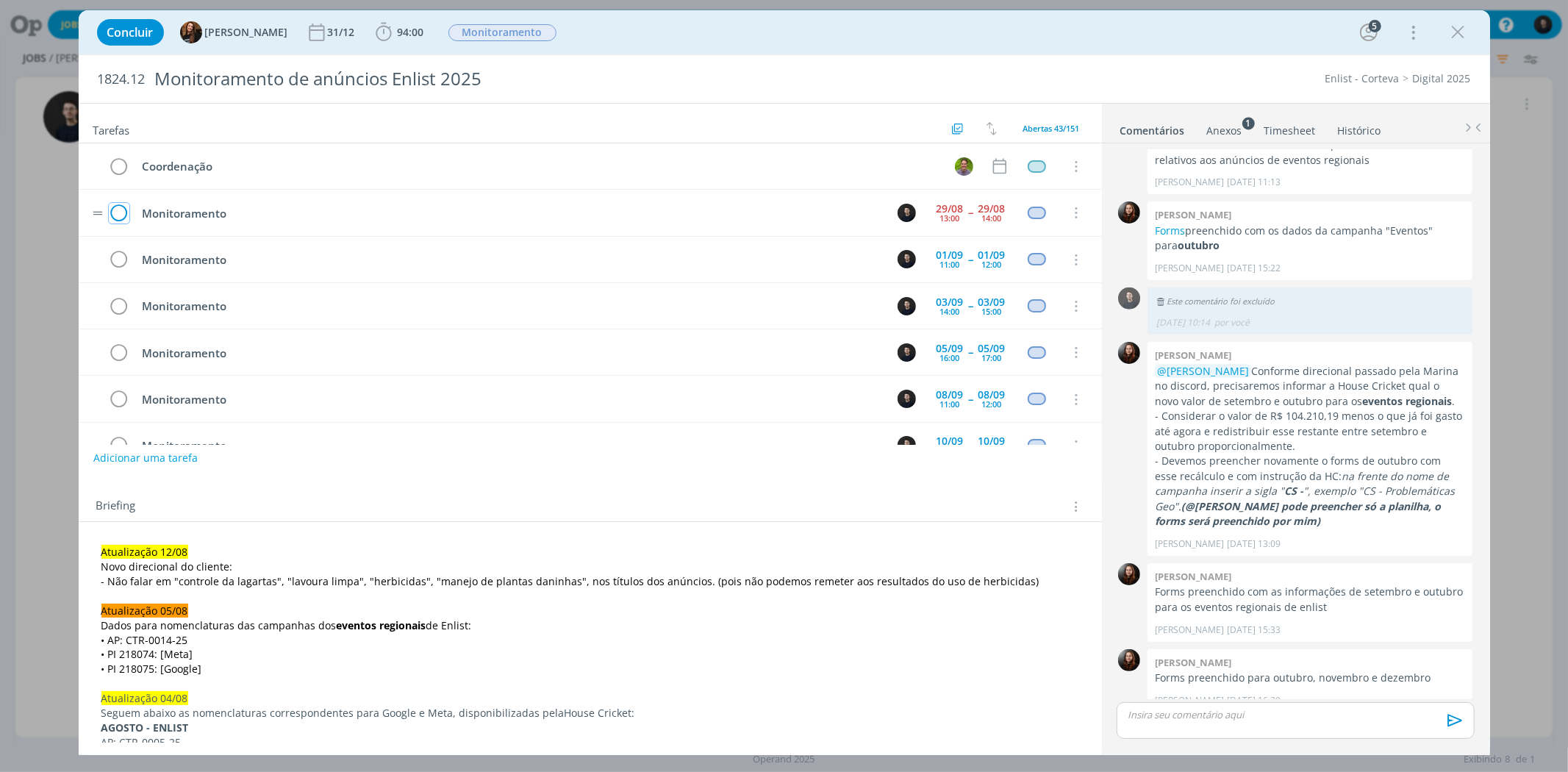
click at [118, 216] on icon "dialog" at bounding box center [119, 213] width 21 height 22
click at [1467, 40] on icon "dialog" at bounding box center [1459, 32] width 22 height 22
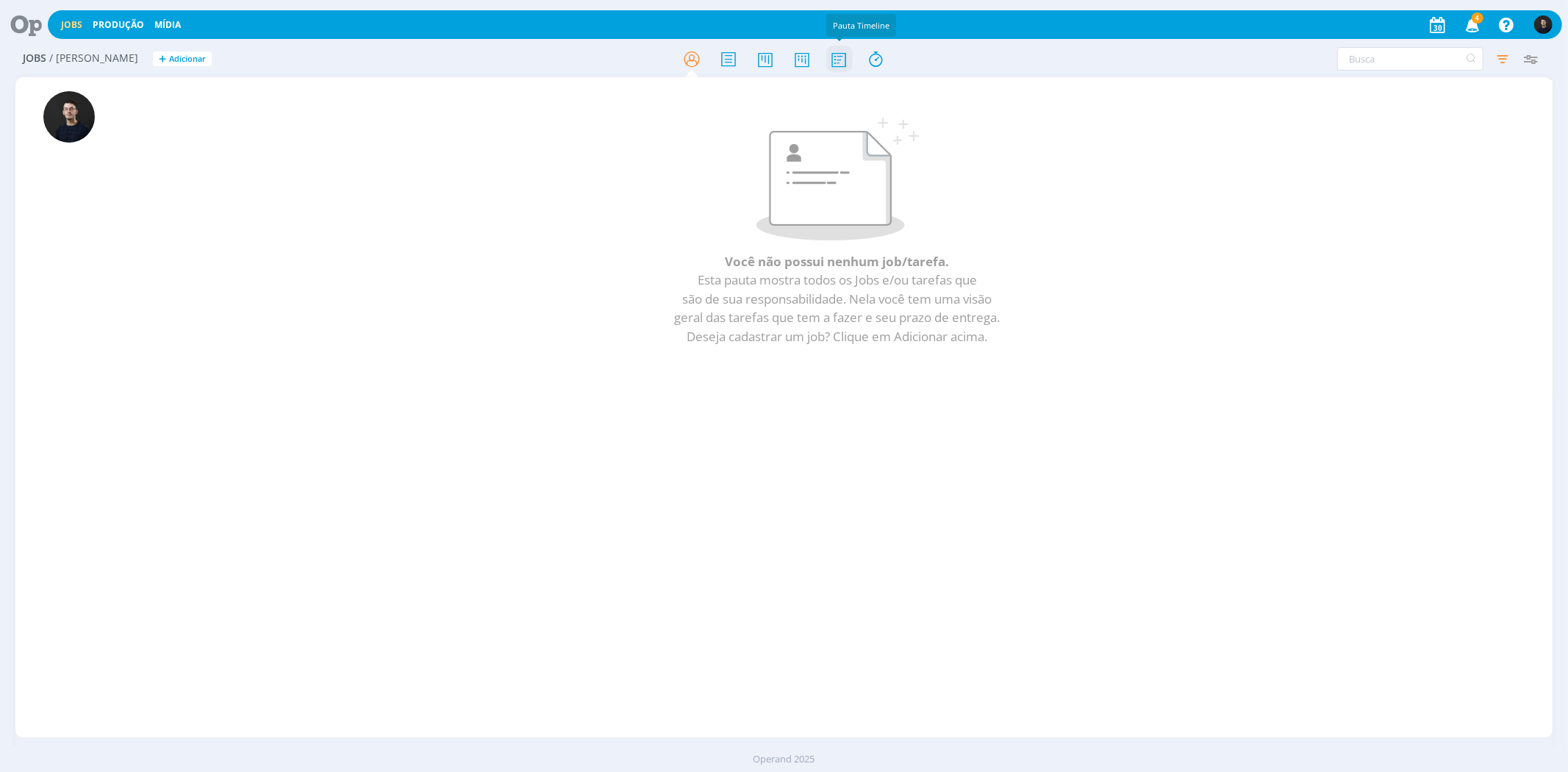
click at [834, 65] on icon at bounding box center [839, 59] width 26 height 29
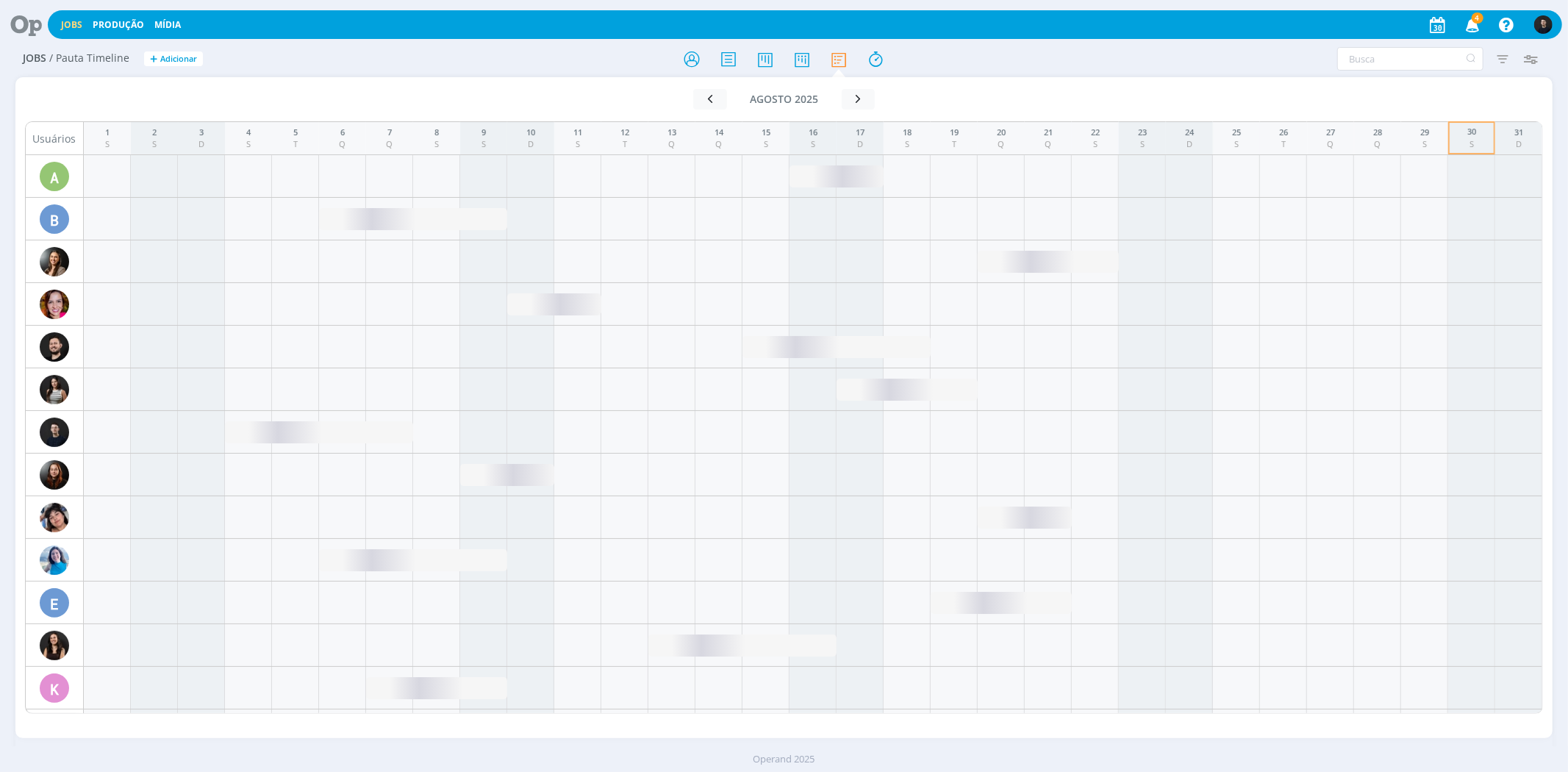
click at [16, 26] on icon at bounding box center [21, 24] width 30 height 29
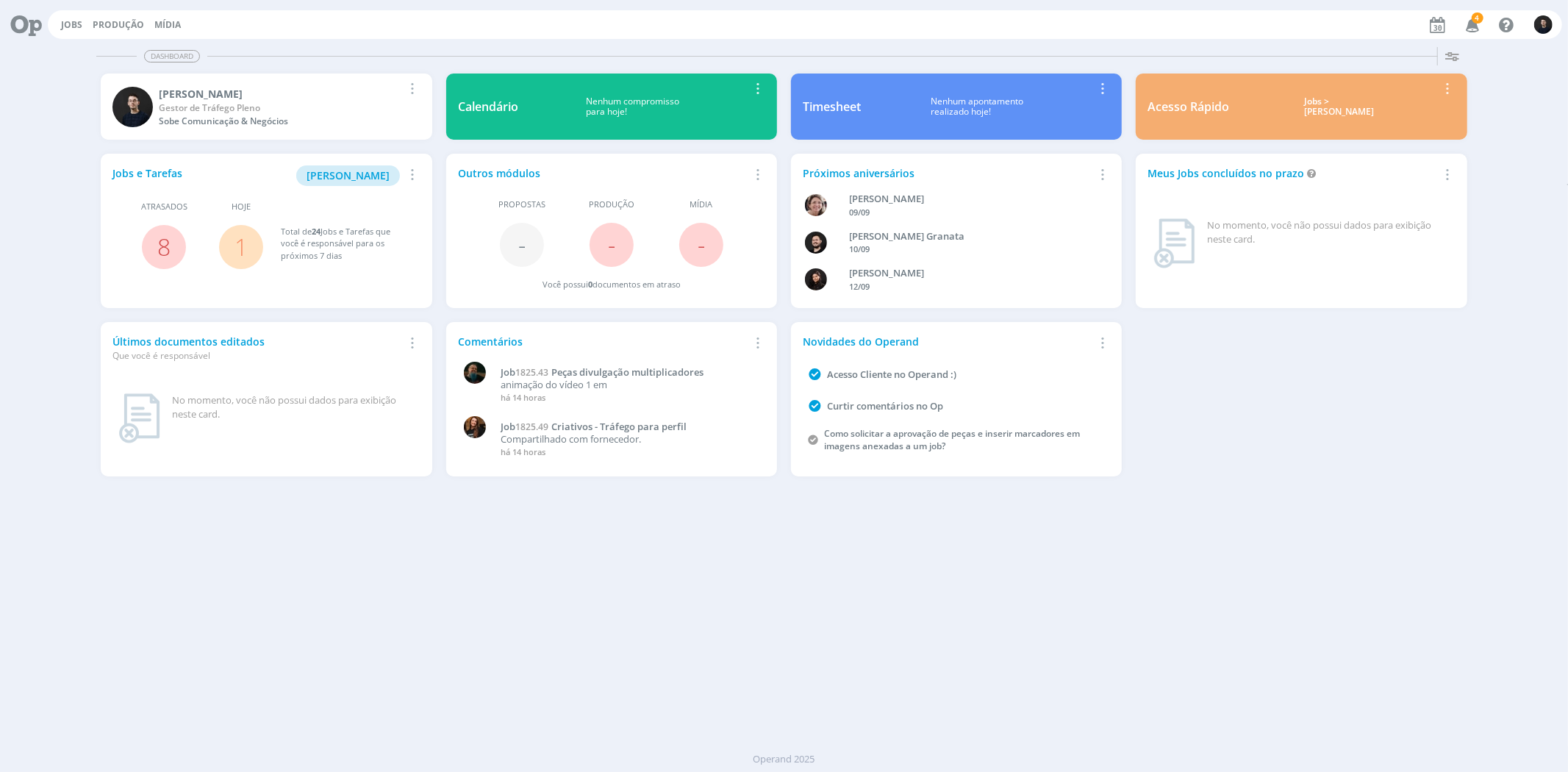
click at [886, 97] on div "Nenhum apontamento realizado hoje!" at bounding box center [978, 107] width 233 height 22
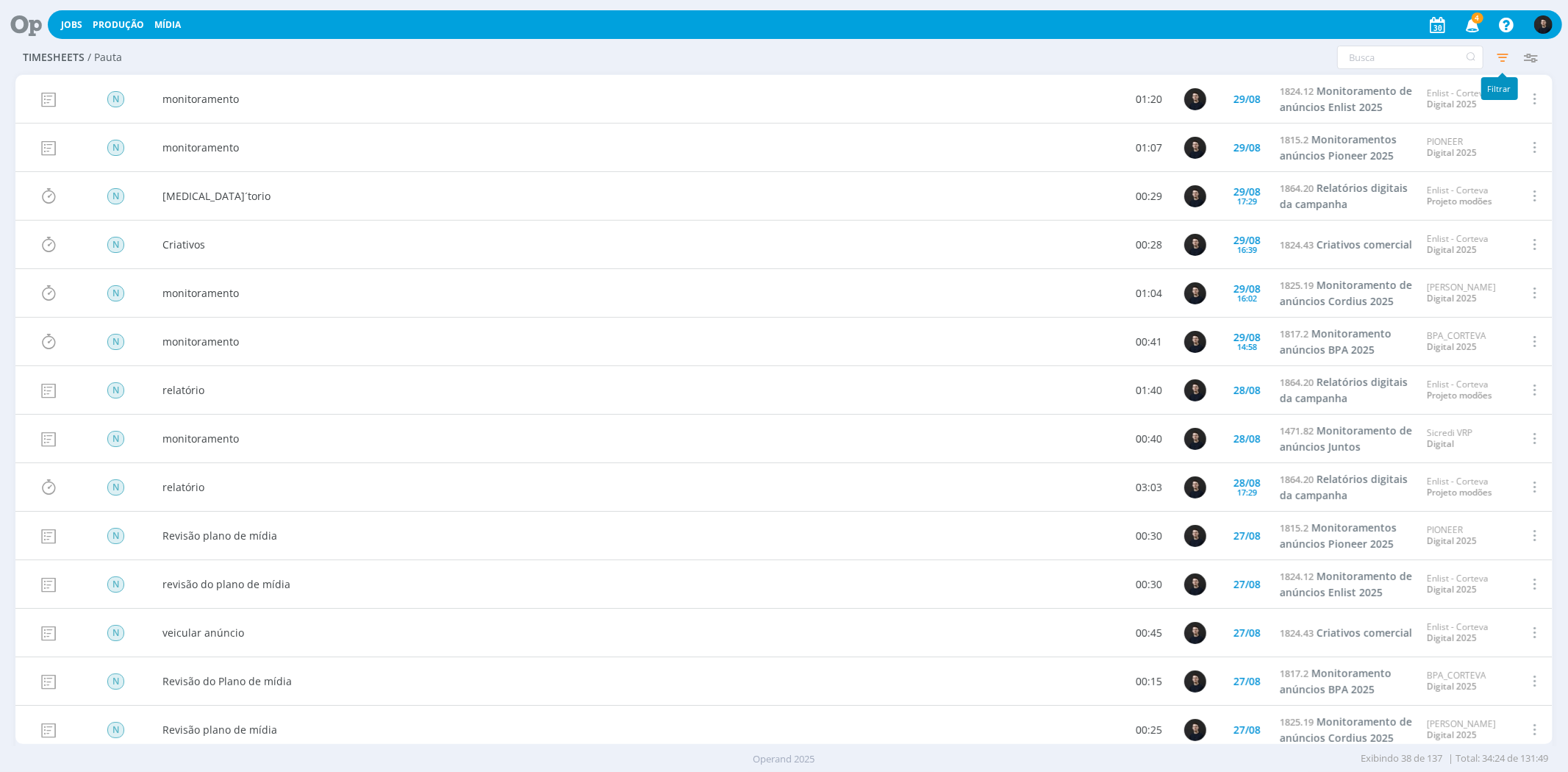
click at [1511, 54] on icon "button" at bounding box center [1503, 57] width 26 height 26
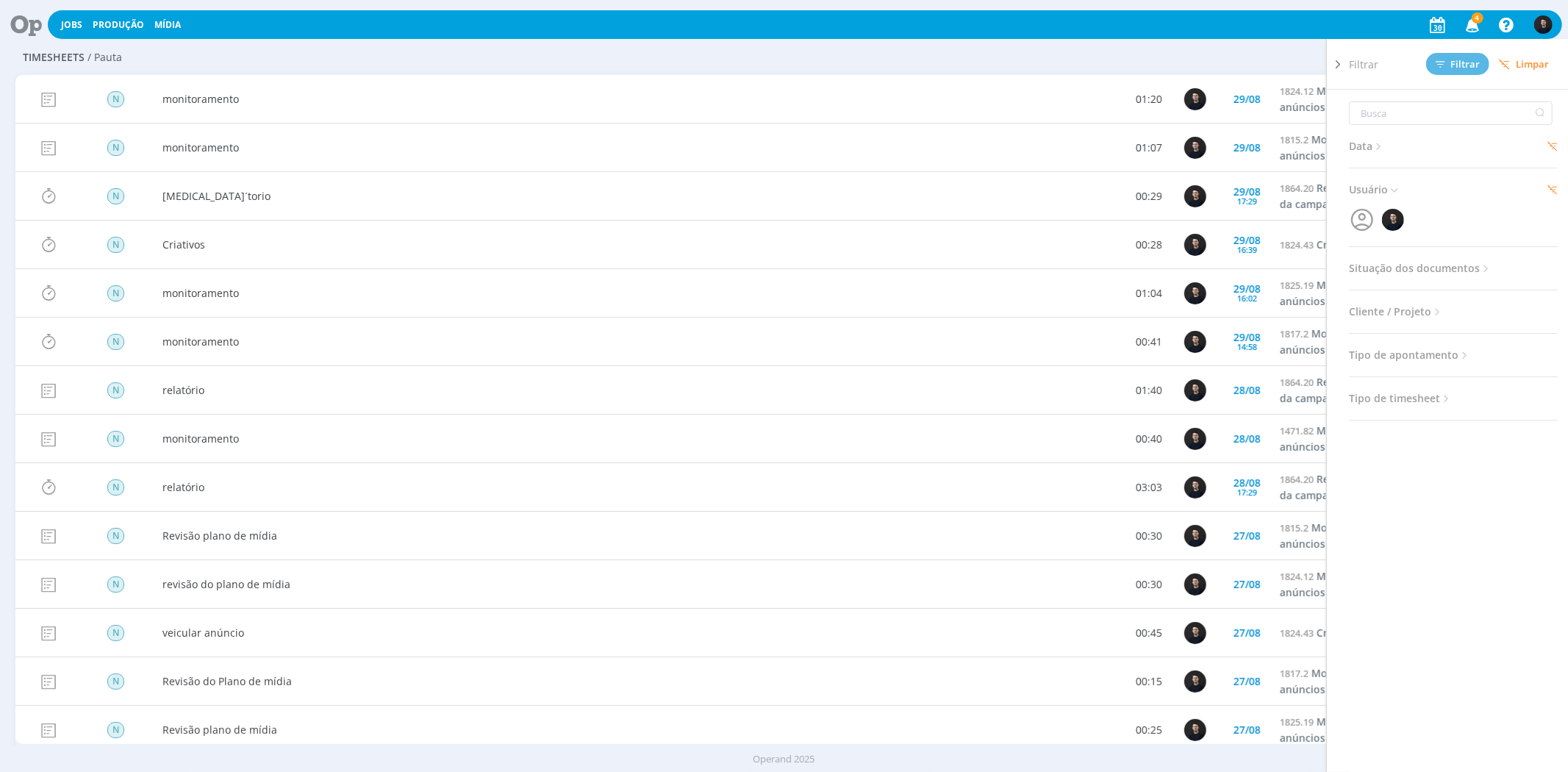
click at [1368, 135] on div "Data Personalizado [DATE] a [DATE] Usuário Situação dos documentos Abertos Conc…" at bounding box center [1459, 451] width 221 height 723
click at [1378, 141] on icon at bounding box center [1379, 147] width 12 height 12
click at [1123, 56] on div "Configurar exibição Ordenação Ordenação padrão Tipo de timesheet Tipo de aponta…" at bounding box center [1296, 57] width 497 height 23
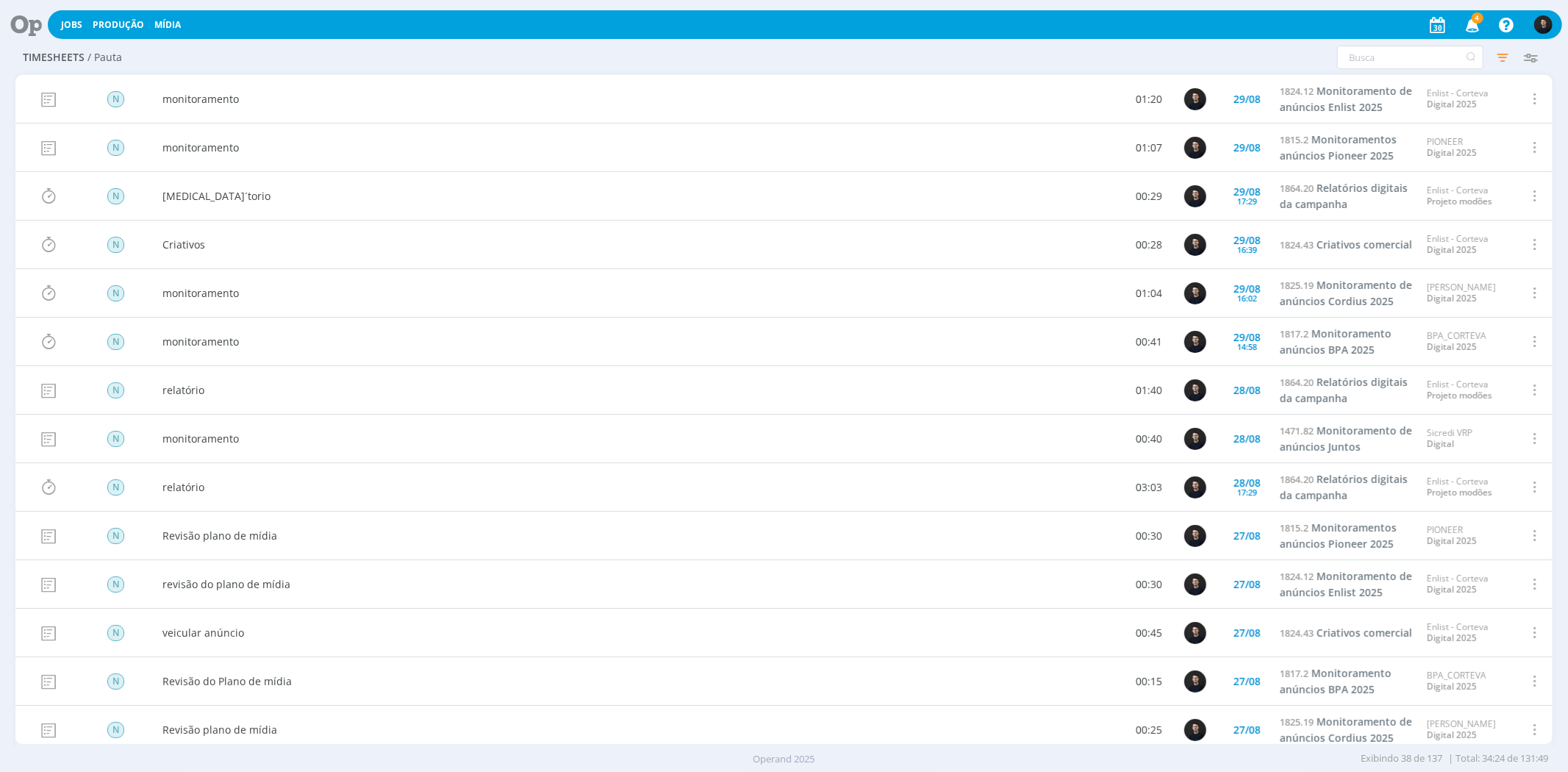
click at [1505, 62] on icon "button" at bounding box center [1503, 57] width 26 height 26
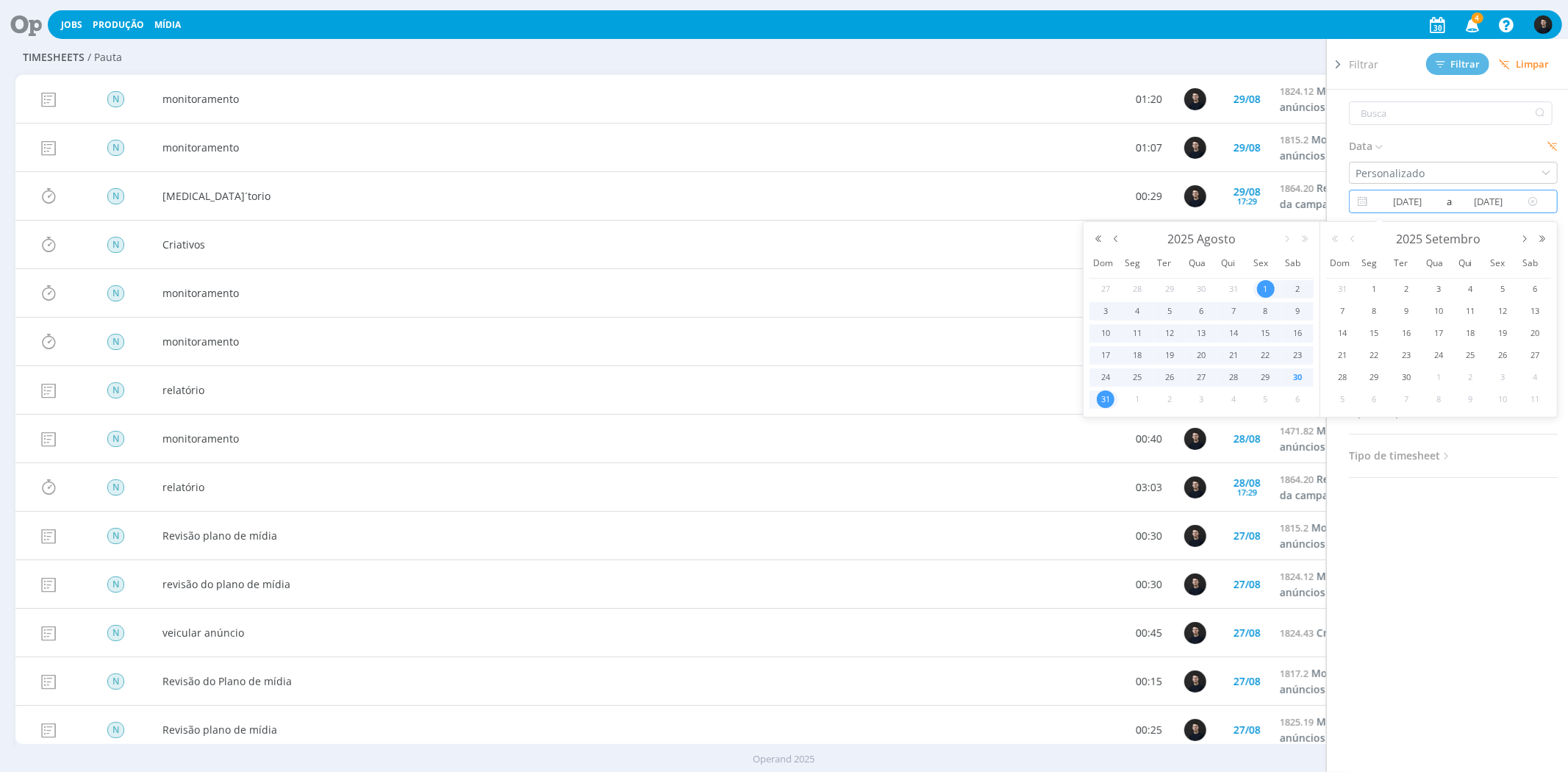
click at [1408, 193] on input "[DATE]" at bounding box center [1407, 201] width 71 height 17
click at [1265, 377] on span "29" at bounding box center [1266, 377] width 17 height 17
type input "[DATE]"
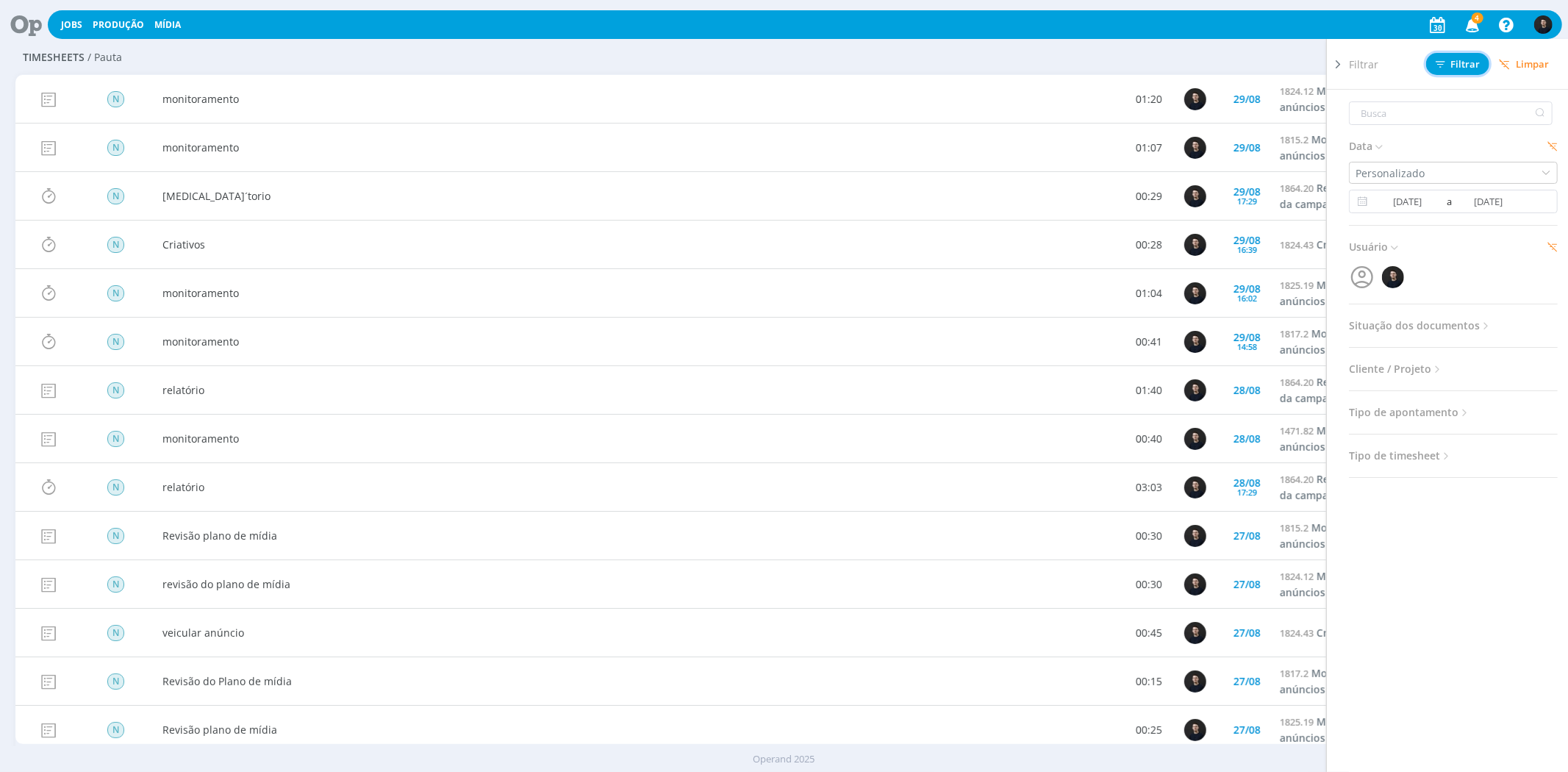
click at [1453, 72] on button "Filtrar" at bounding box center [1458, 63] width 63 height 22
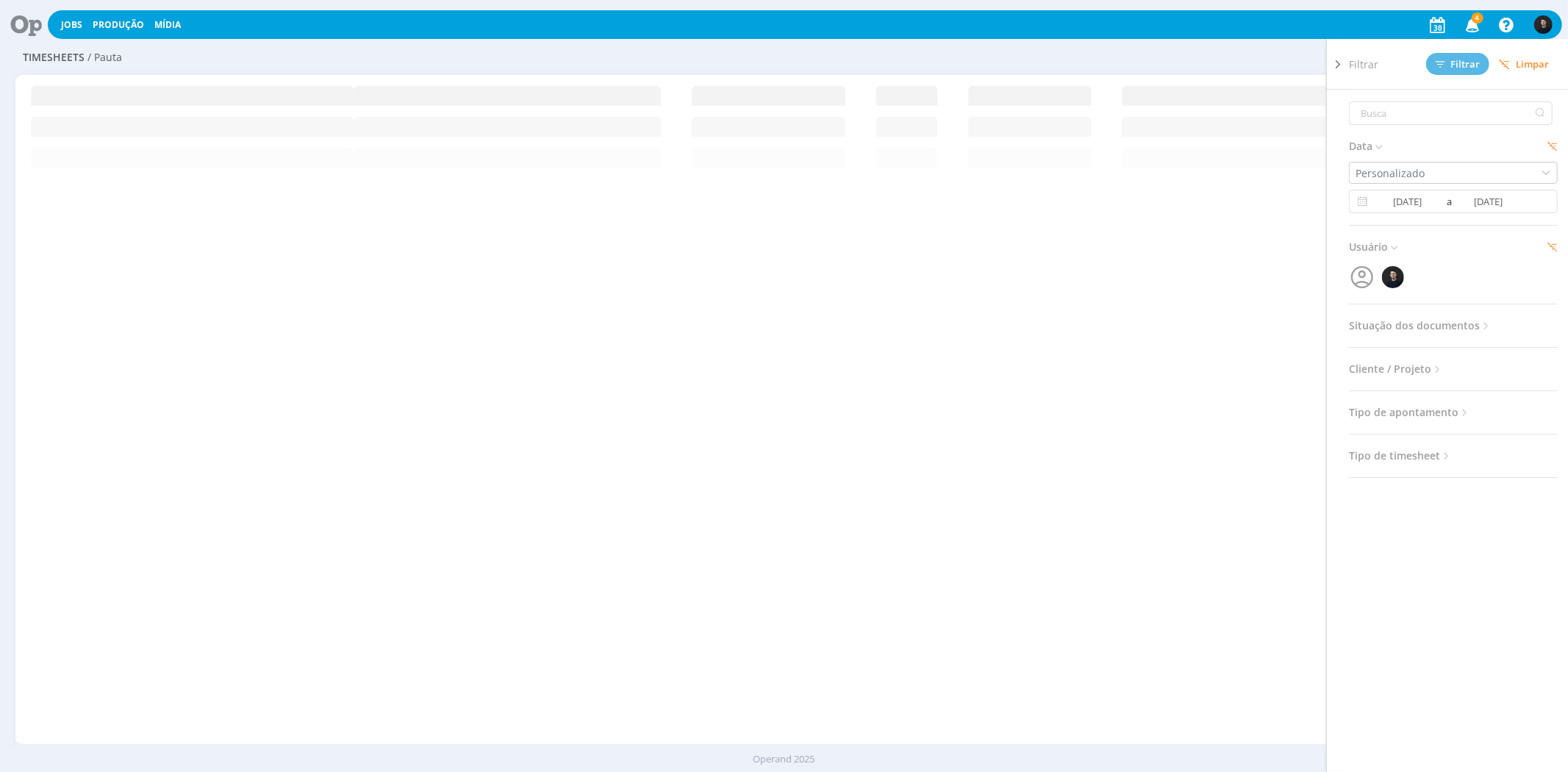
click at [1084, 62] on div "Configurar exibição Ordenação Ordenação padrão Tipo de timesheet Tipo de aponta…" at bounding box center [1296, 57] width 497 height 23
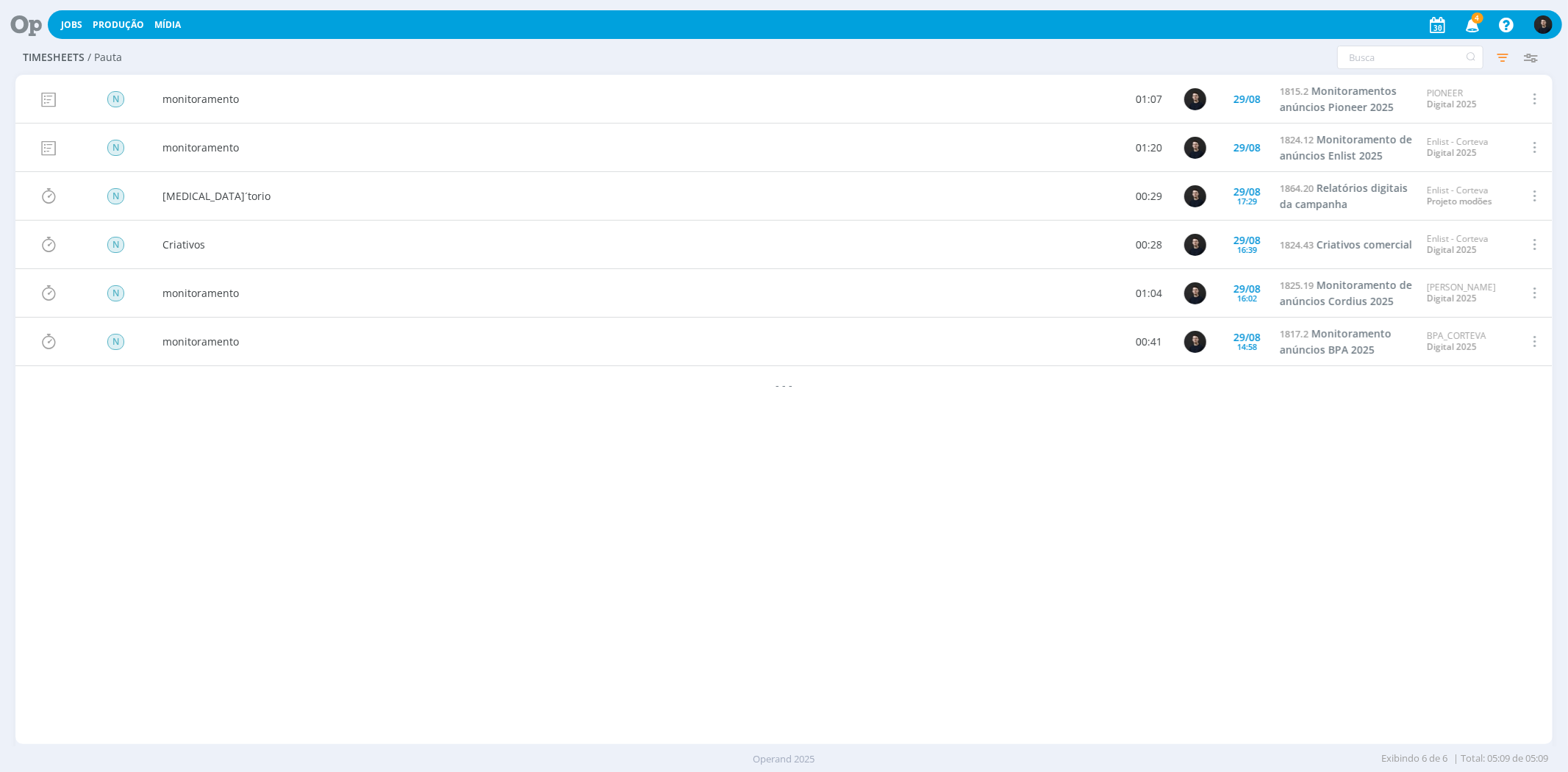
click at [24, 22] on icon at bounding box center [21, 24] width 30 height 29
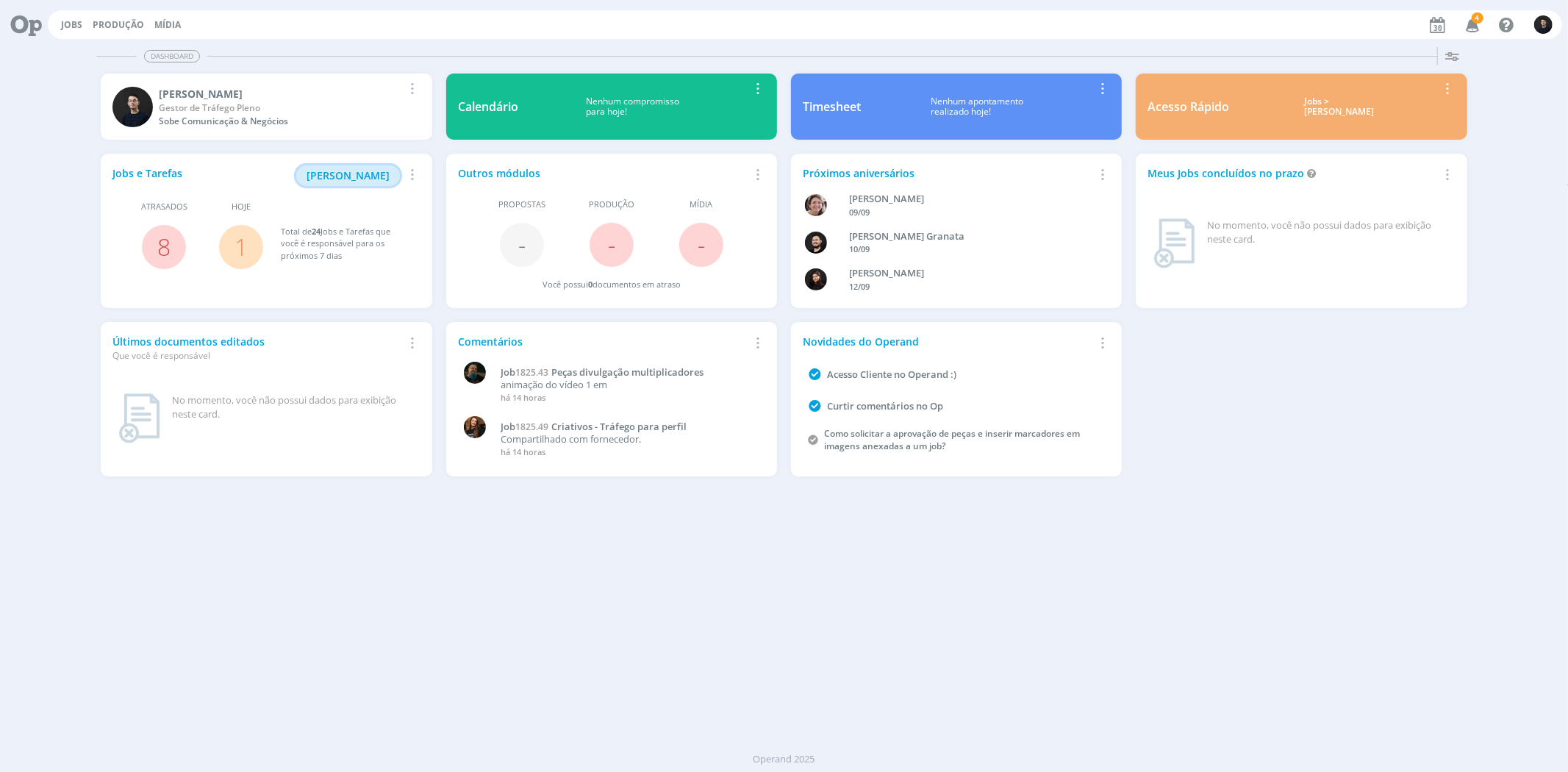
click at [347, 181] on span "[PERSON_NAME]" at bounding box center [348, 175] width 83 height 14
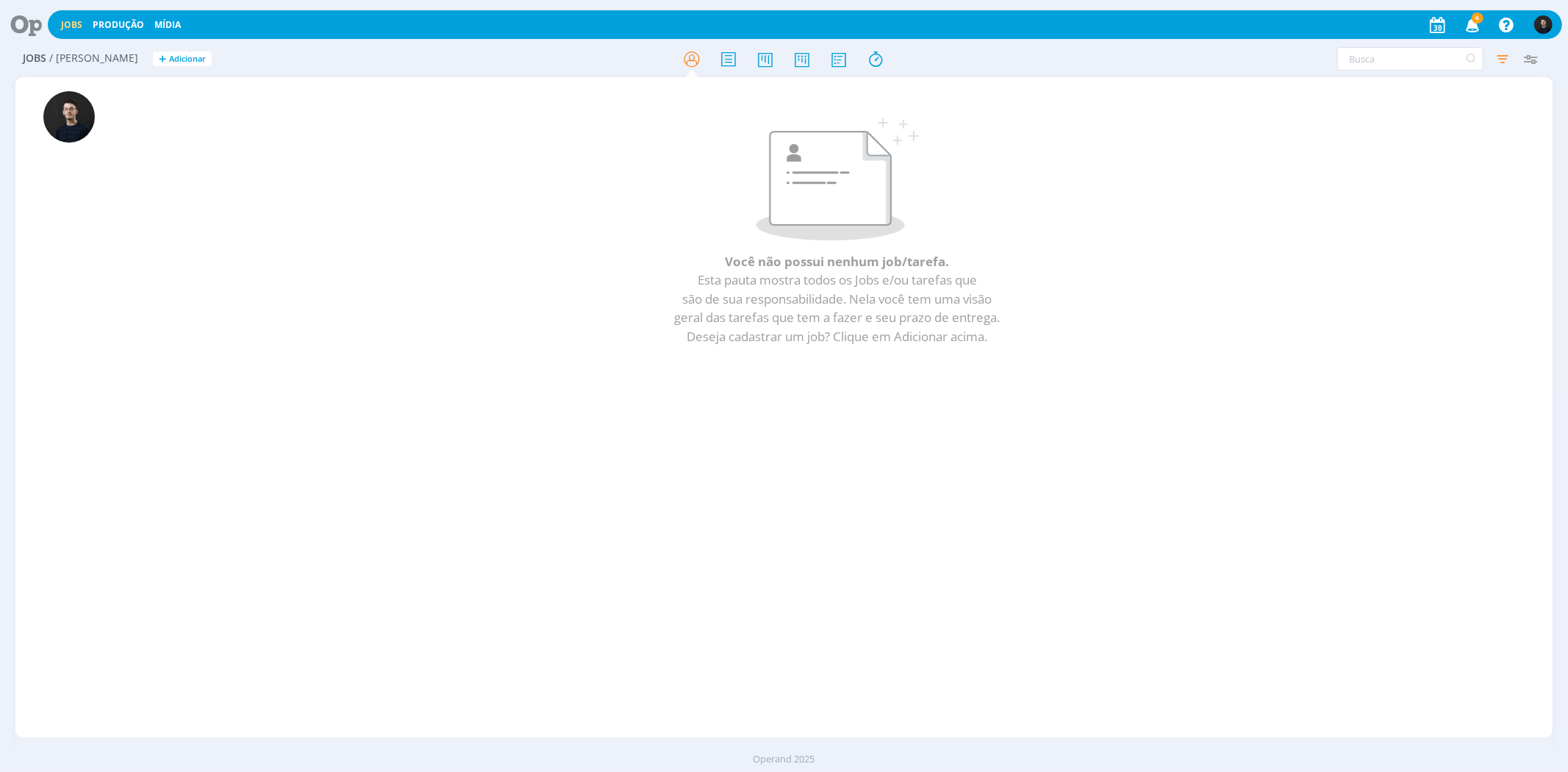
click at [23, 26] on icon at bounding box center [21, 24] width 30 height 29
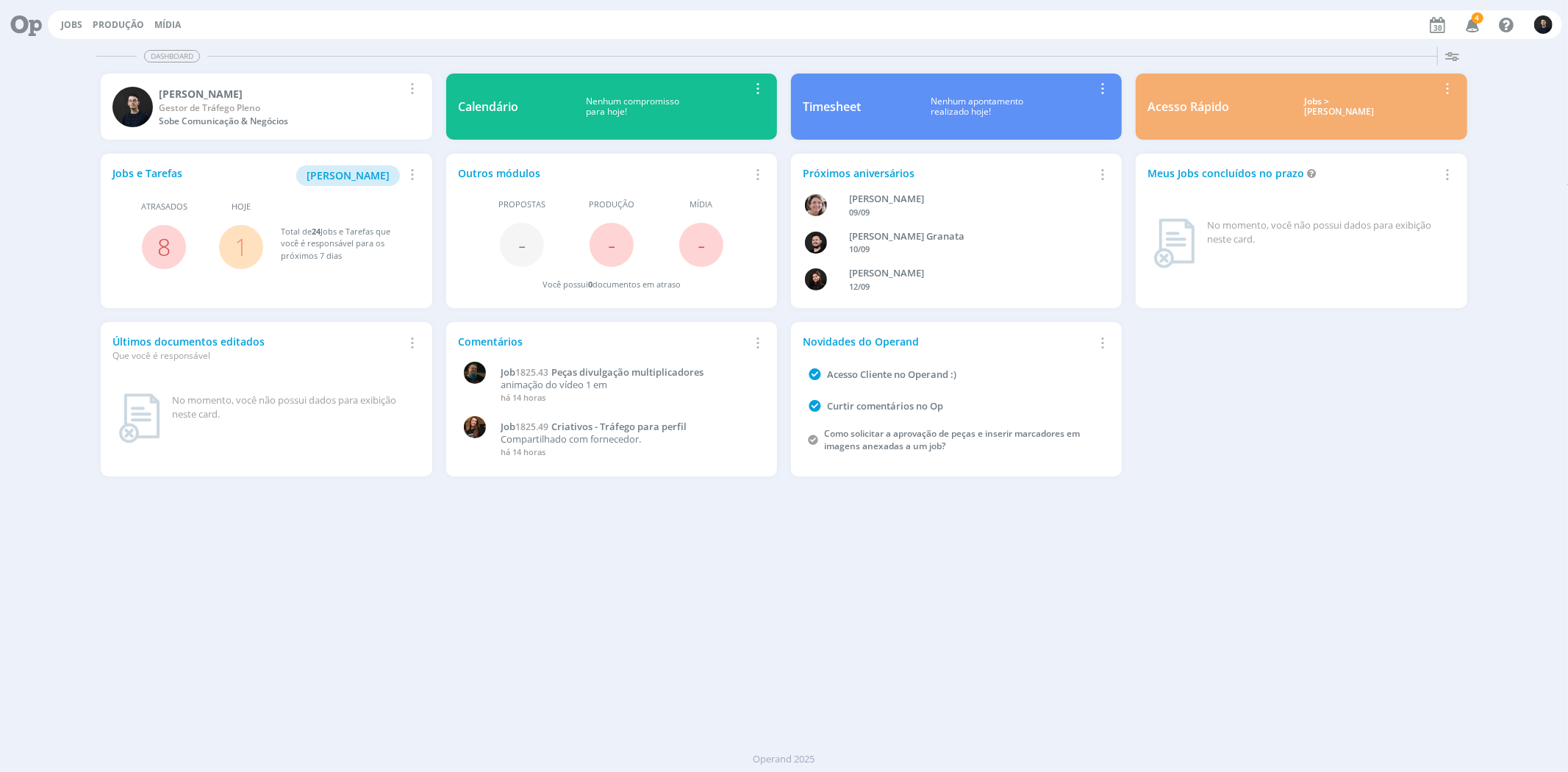
click at [883, 96] on div "Nenhum apontamento realizado hoje!" at bounding box center [978, 107] width 233 height 22
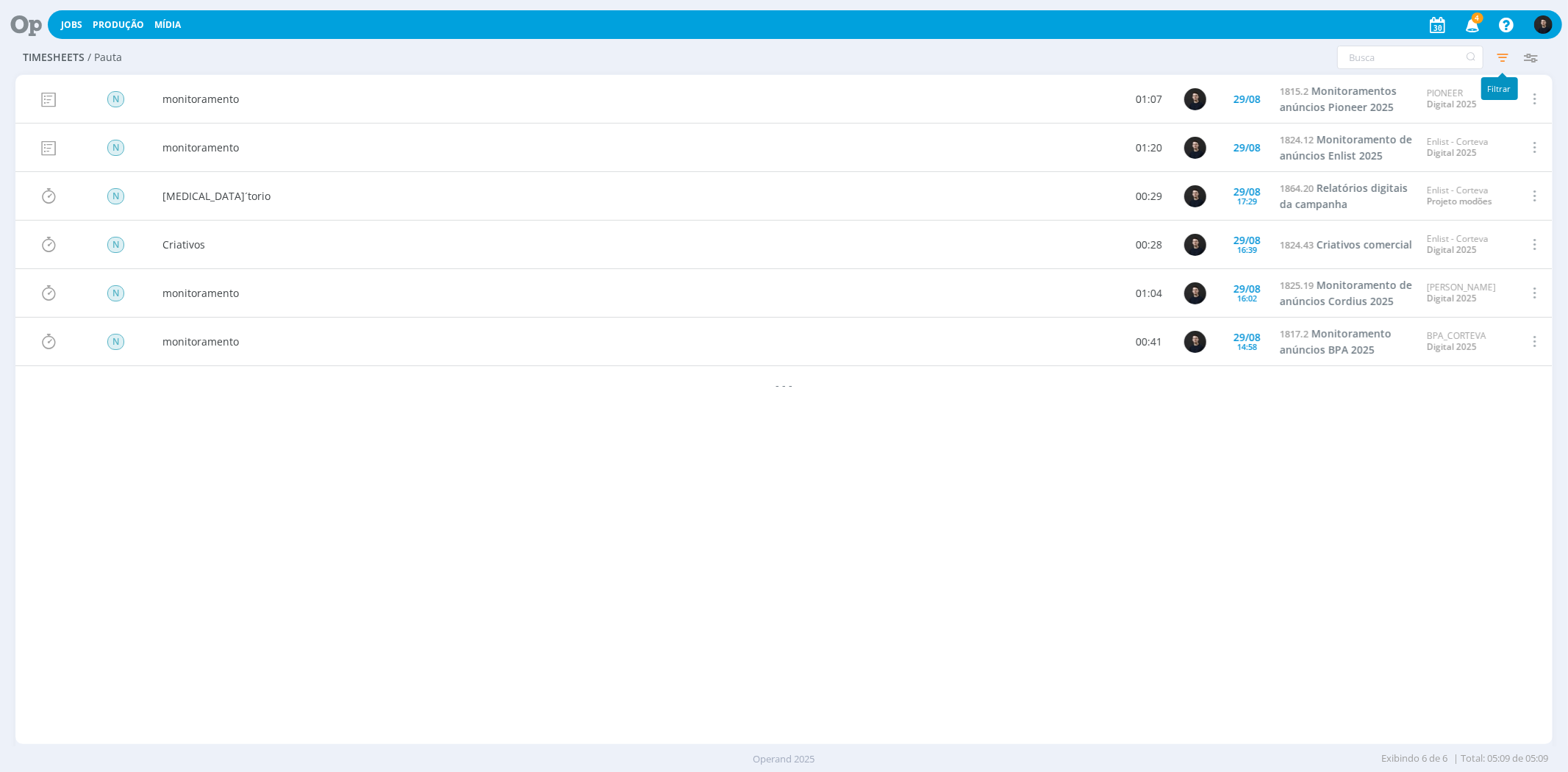
click at [1500, 52] on icon "button" at bounding box center [1503, 57] width 26 height 26
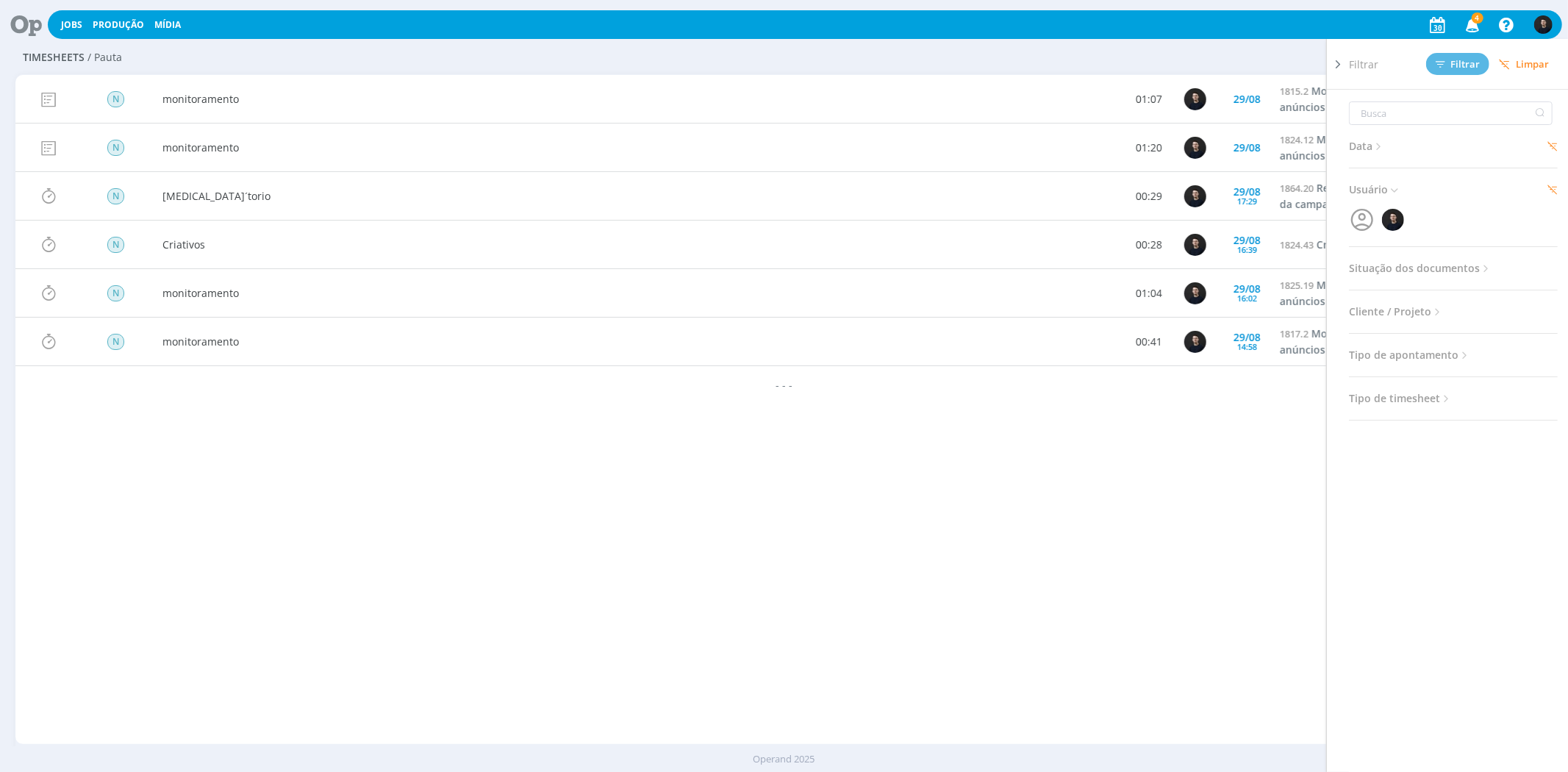
click at [1371, 149] on span "Data" at bounding box center [1367, 147] width 36 height 19
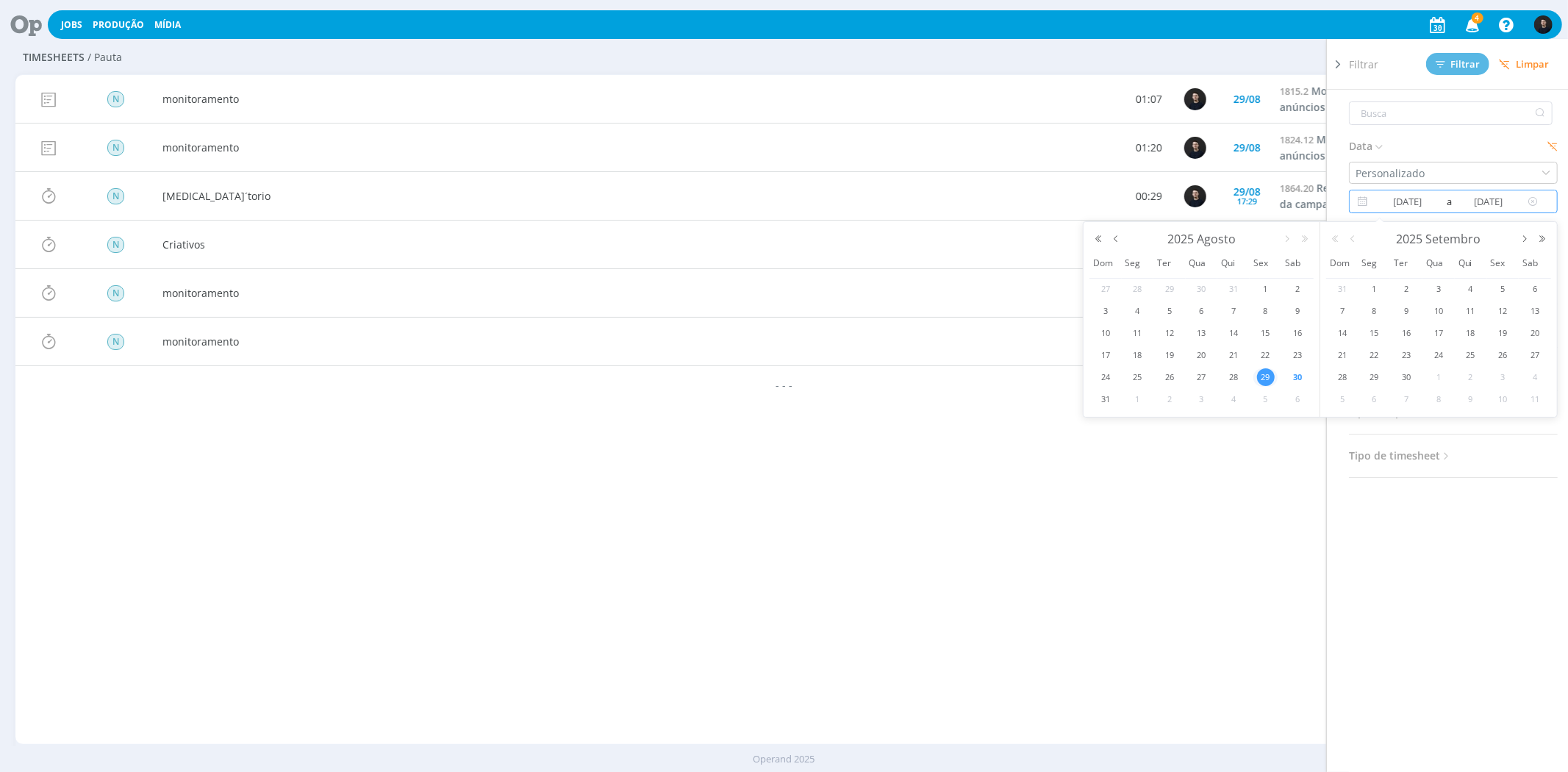
click at [1377, 194] on input "[DATE]" at bounding box center [1407, 201] width 71 height 17
click at [1260, 287] on span "1" at bounding box center [1266, 289] width 17 height 17
click at [1105, 401] on span "31" at bounding box center [1106, 399] width 17 height 17
type input "[DATE]"
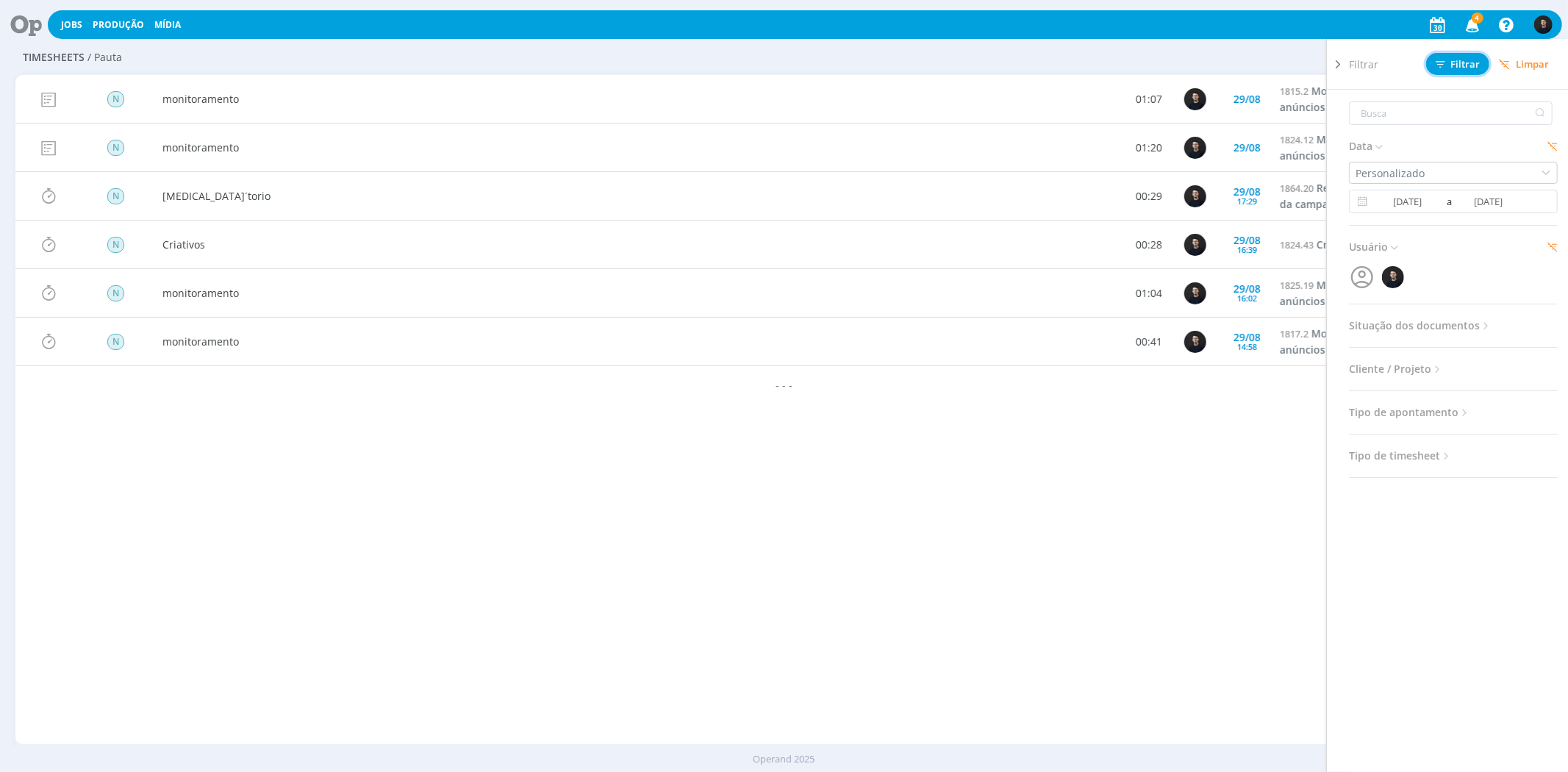
click at [1464, 64] on span "Filtrar" at bounding box center [1459, 64] width 45 height 10
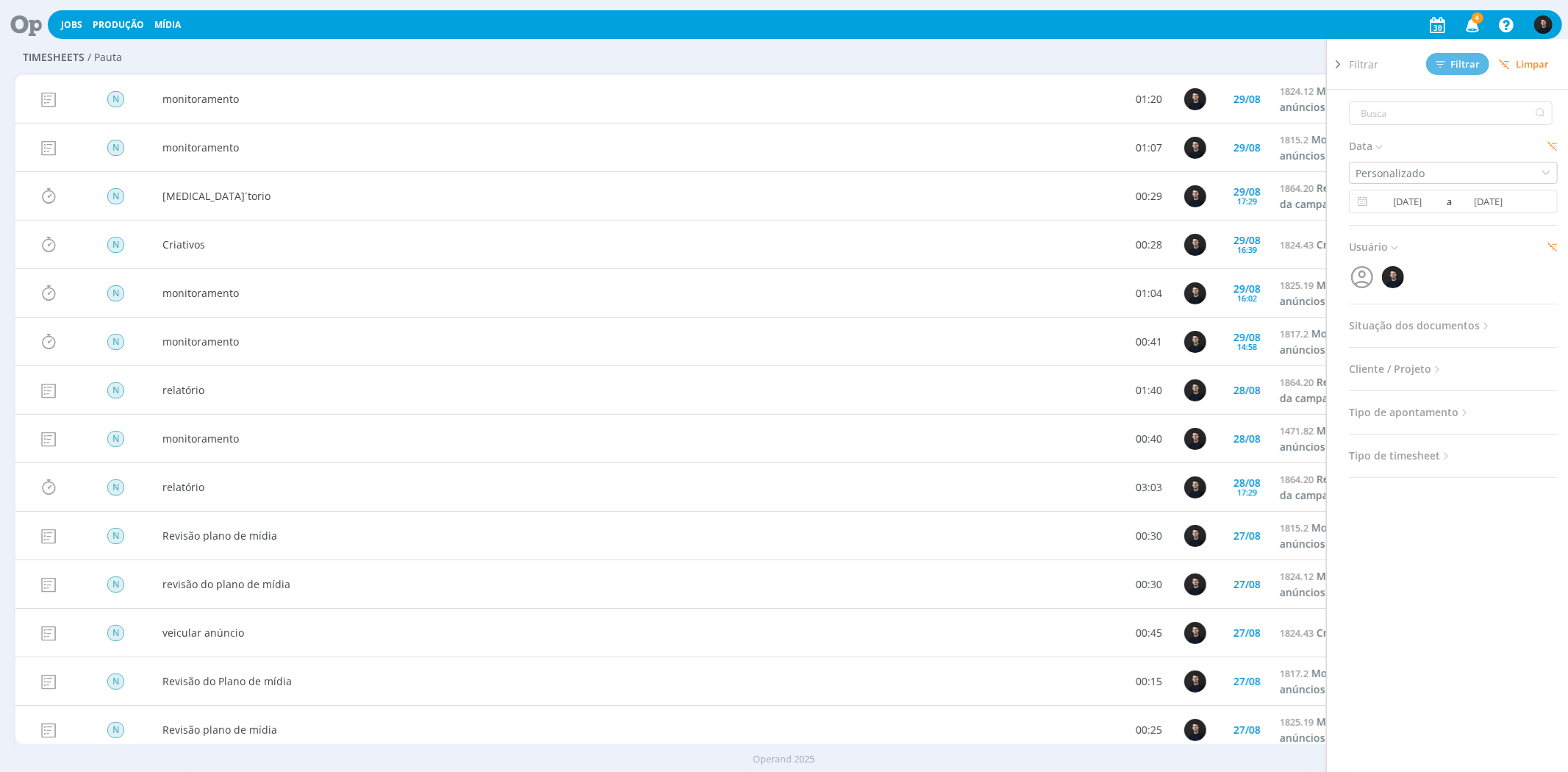
click at [1178, 51] on div "Configurar exibição Ordenação Ordenação padrão Tipo de timesheet Tipo de aponta…" at bounding box center [1296, 57] width 497 height 23
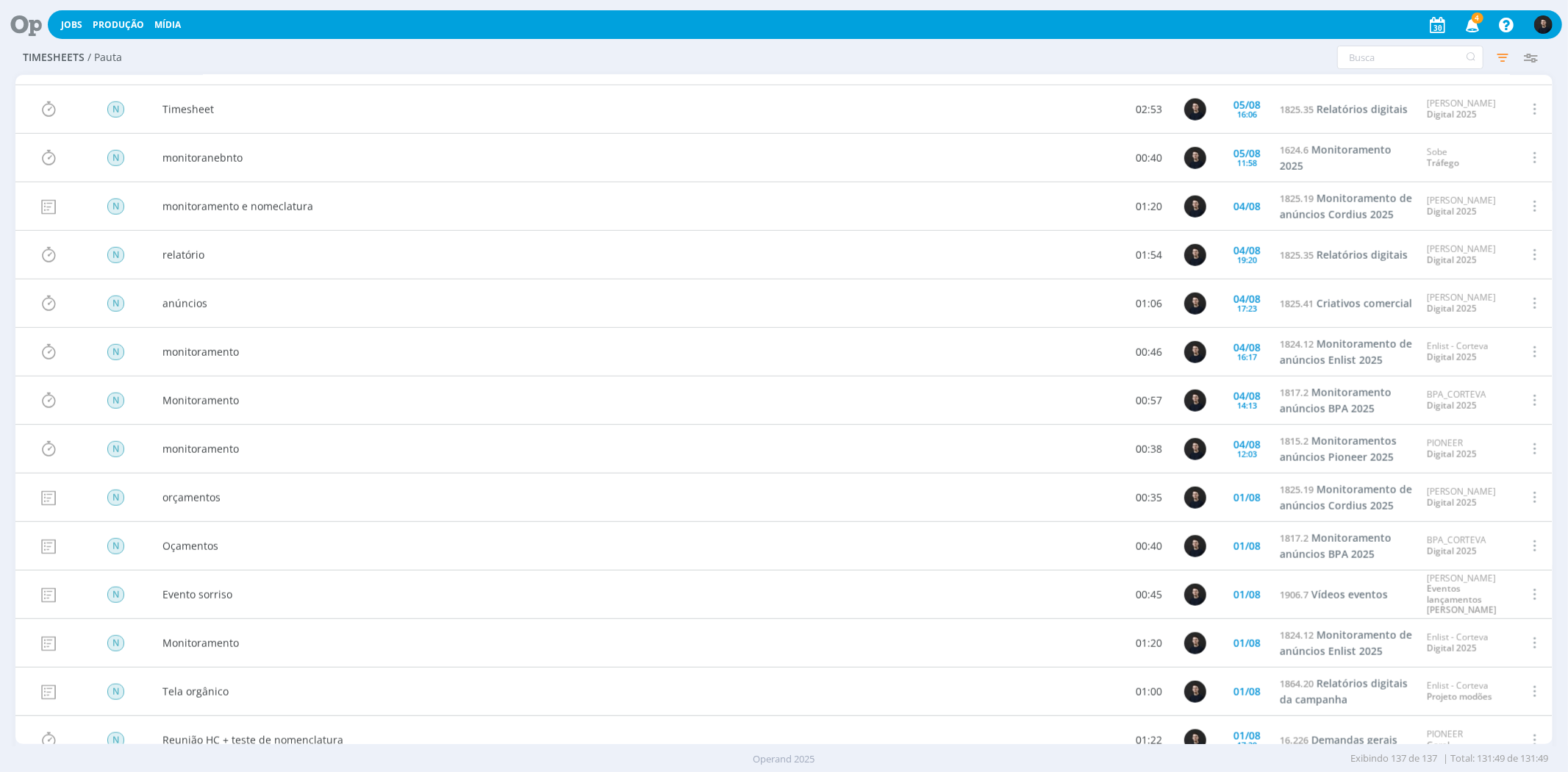
scroll to position [6017, 0]
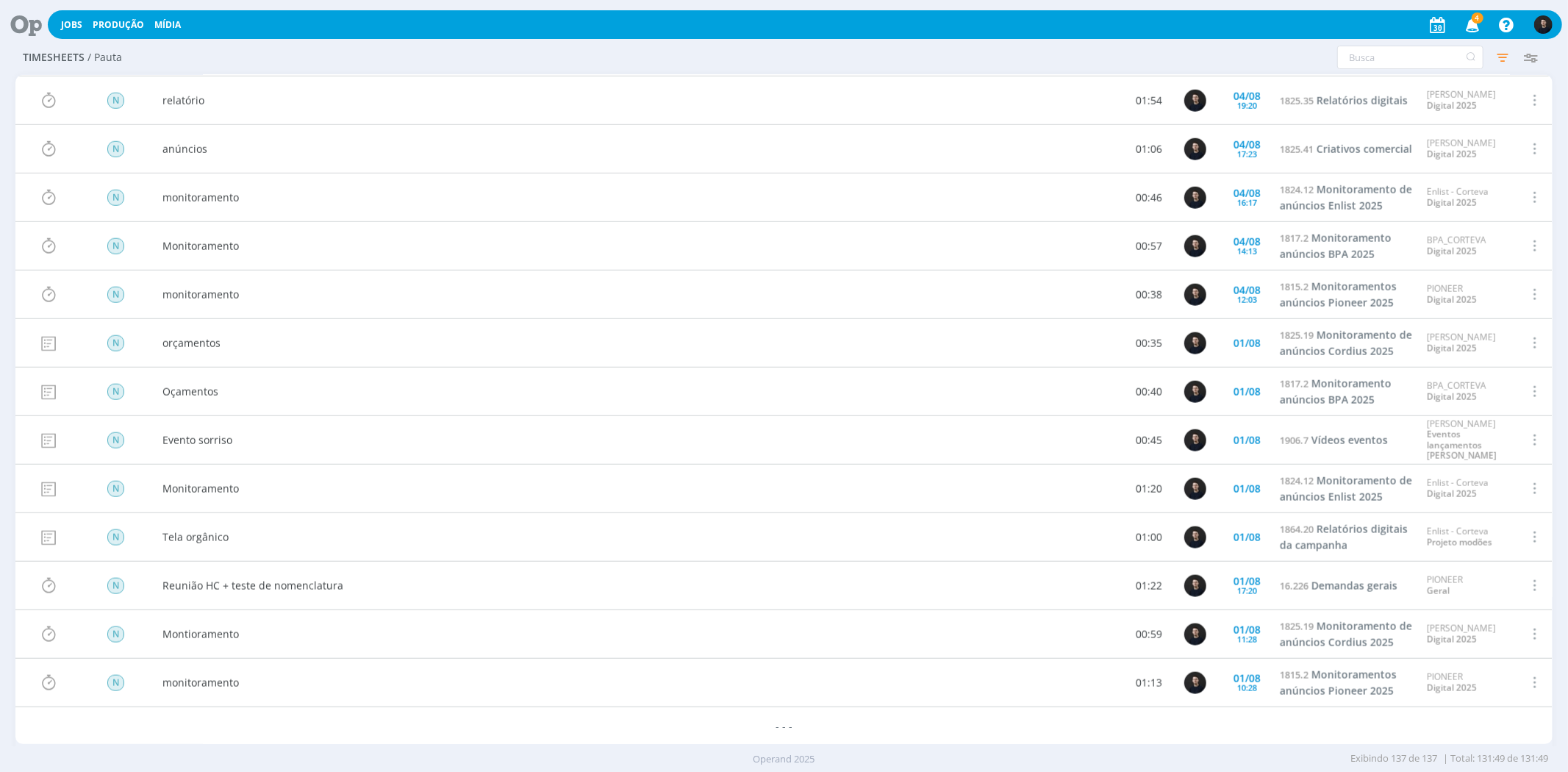
click at [1525, 732] on div "- - -" at bounding box center [784, 726] width 1537 height 36
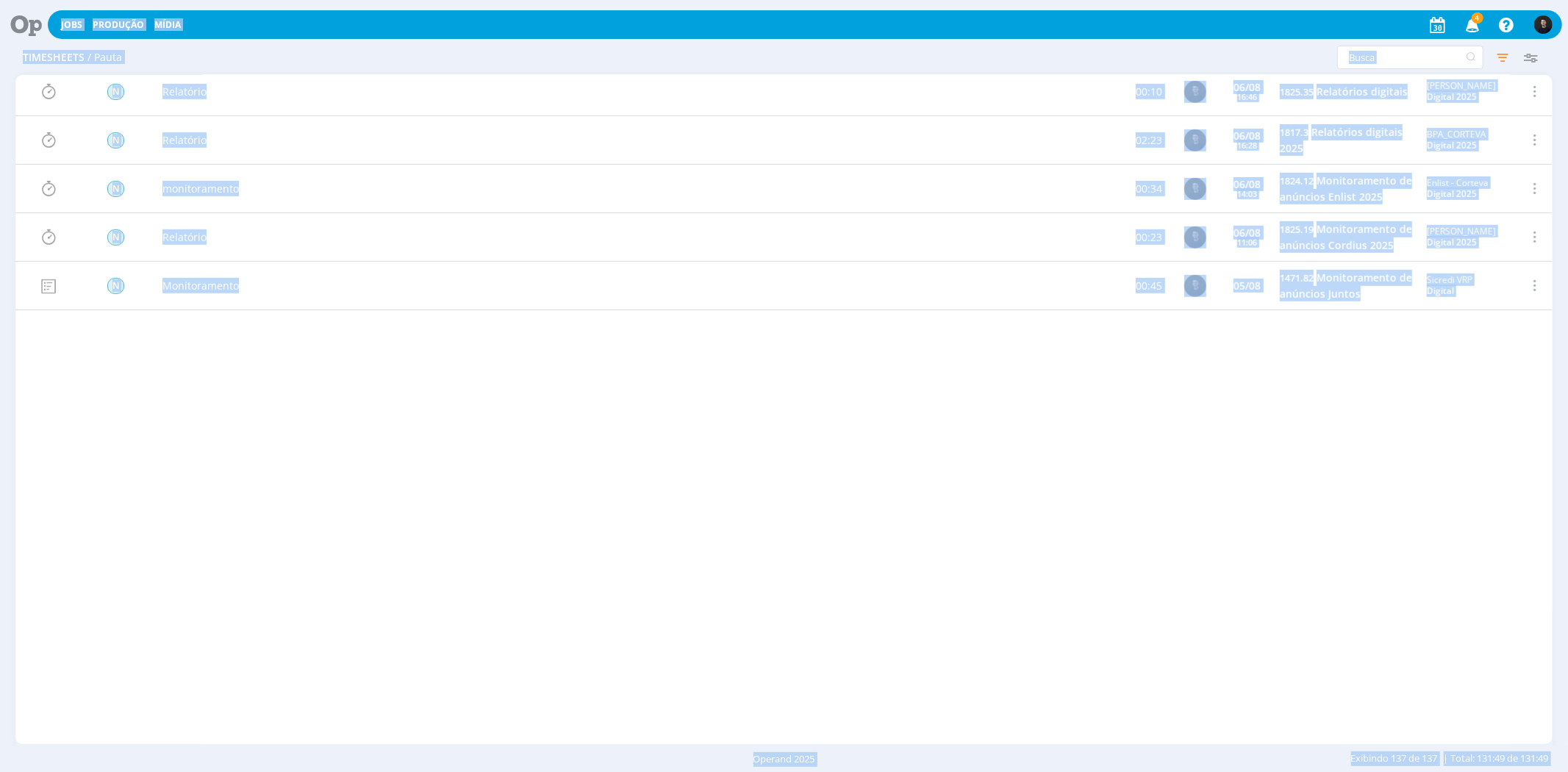
scroll to position [4710, 0]
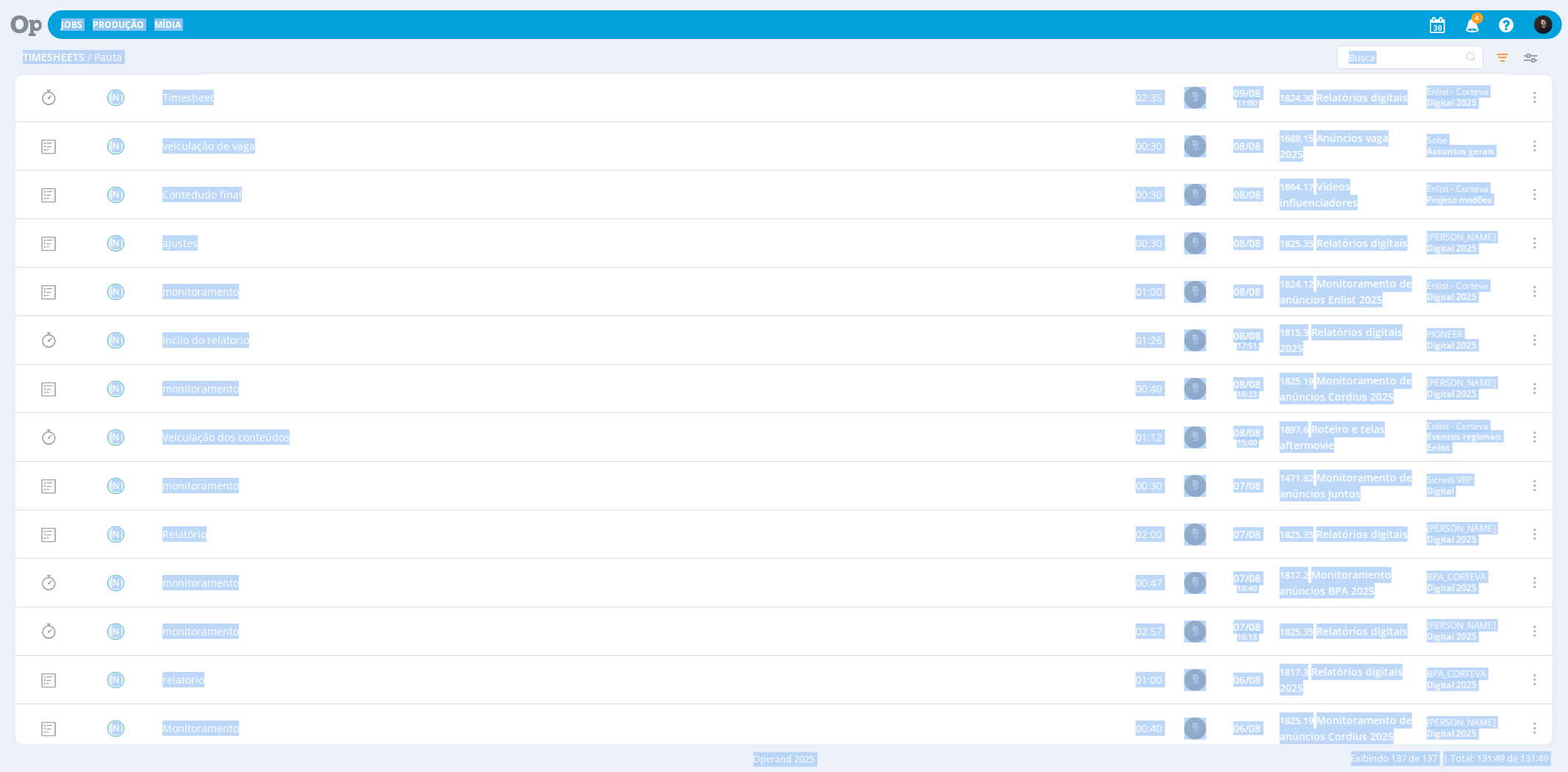
click at [262, 35] on div "Jobs Produção [GEOGRAPHIC_DATA] 4 Notificações Central de Ajuda Área de Membros…" at bounding box center [805, 24] width 1515 height 29
click at [101, 49] on h2 "Timesheets / Pauta" at bounding box center [271, 55] width 497 height 28
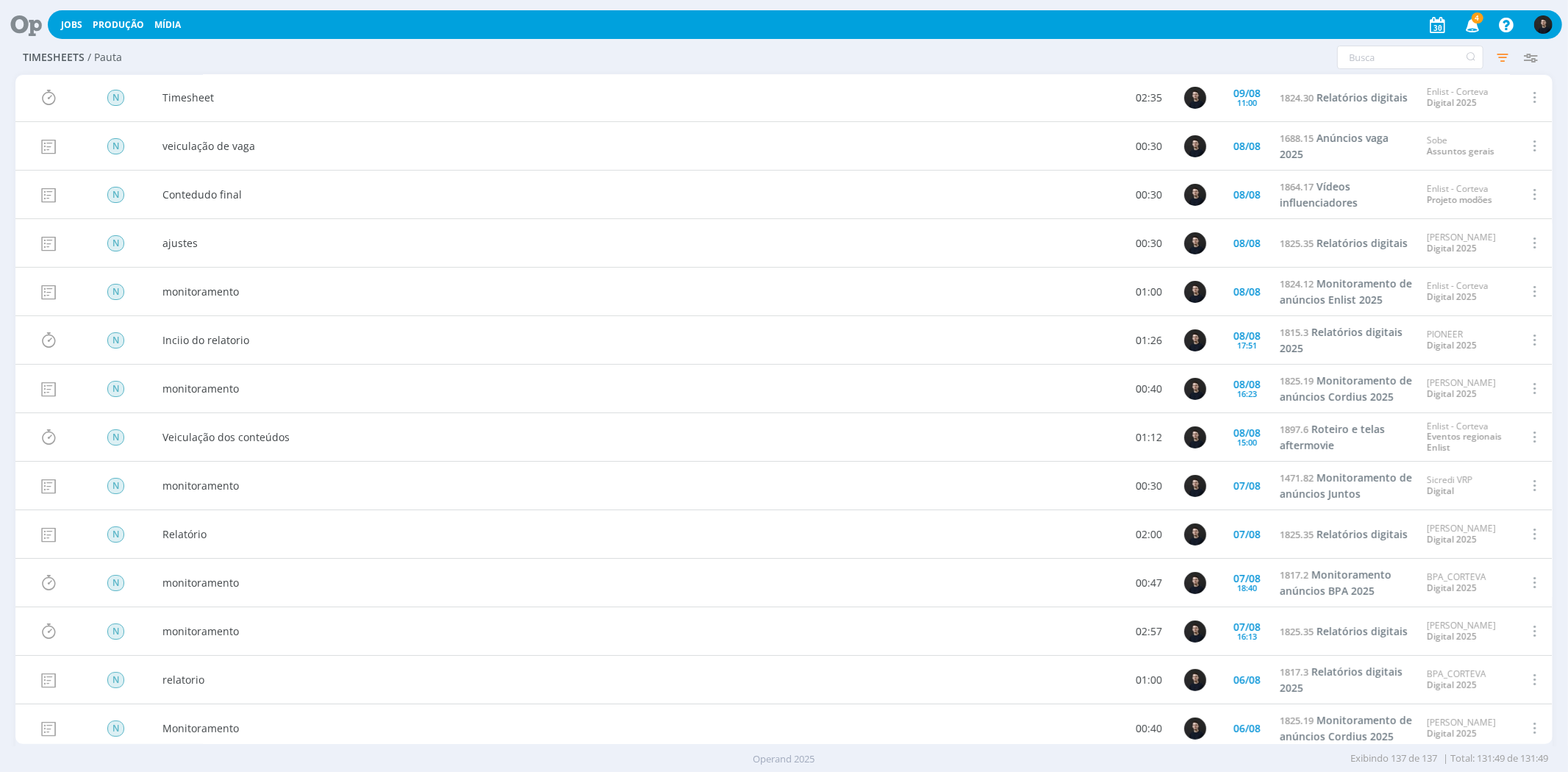
click at [199, 56] on h2 "Timesheets / Pauta" at bounding box center [271, 55] width 497 height 28
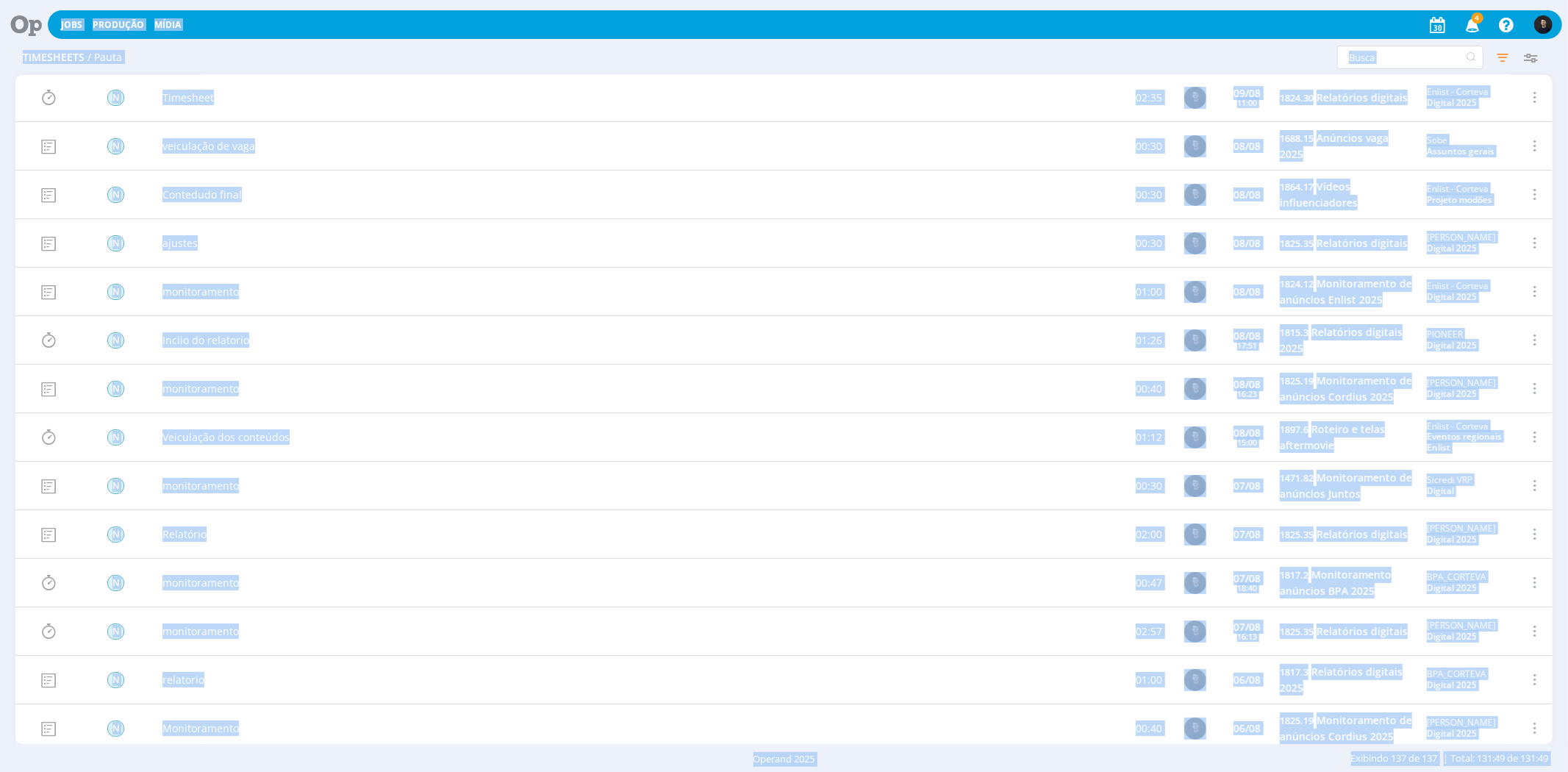
click at [105, 57] on span "/ Pauta" at bounding box center [105, 57] width 35 height 12
click at [238, 216] on div "Contedudo final" at bounding box center [302, 194] width 294 height 48
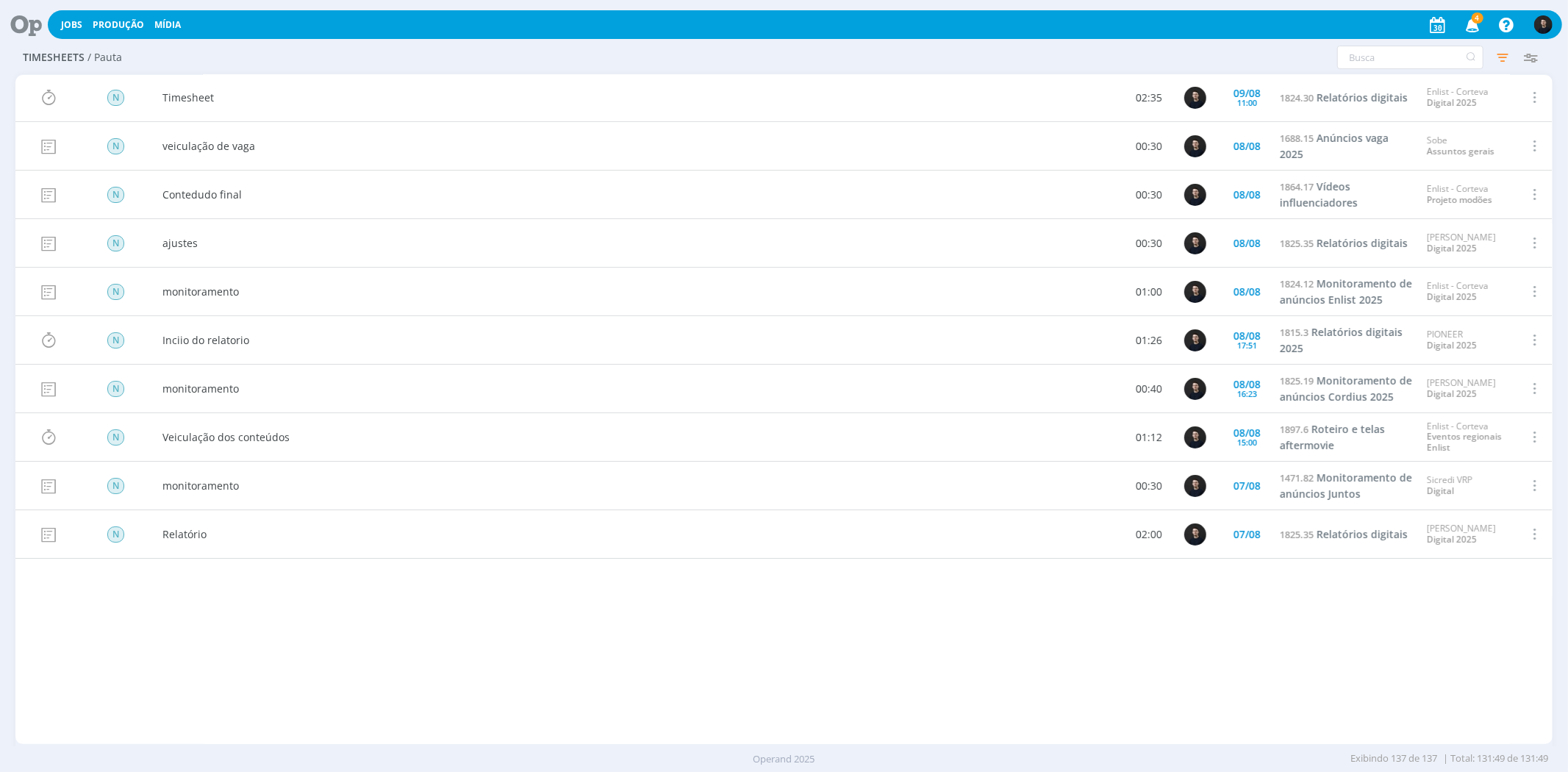
scroll to position [4220, 0]
